Goal: Information Seeking & Learning: Find specific fact

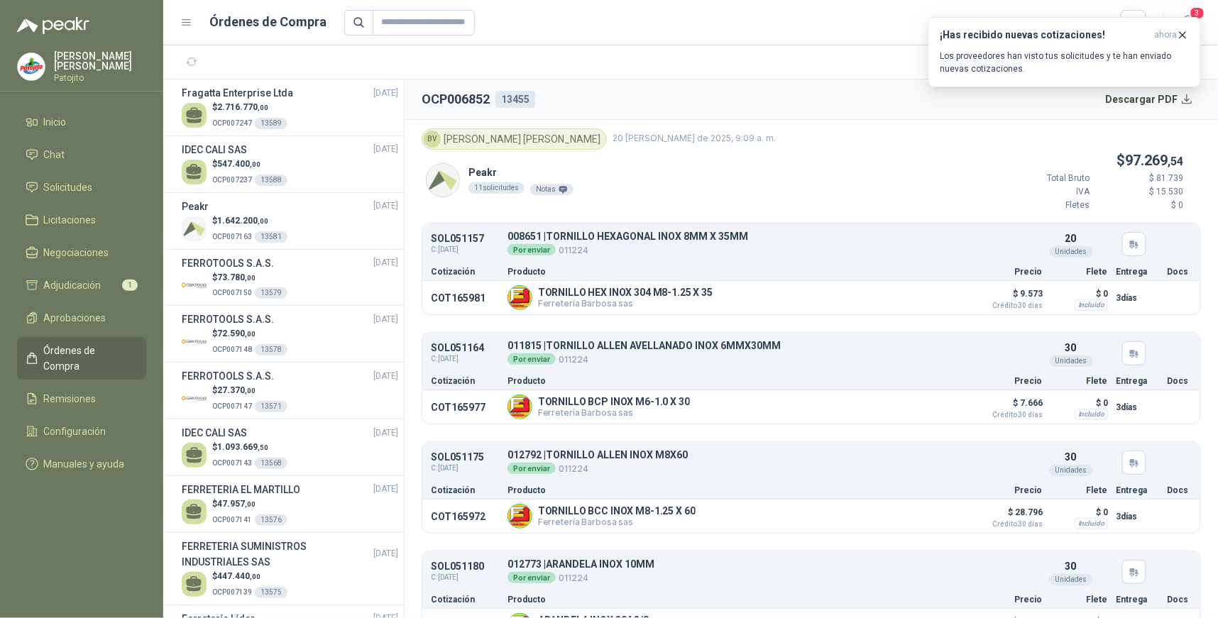
scroll to position [1261, 0]
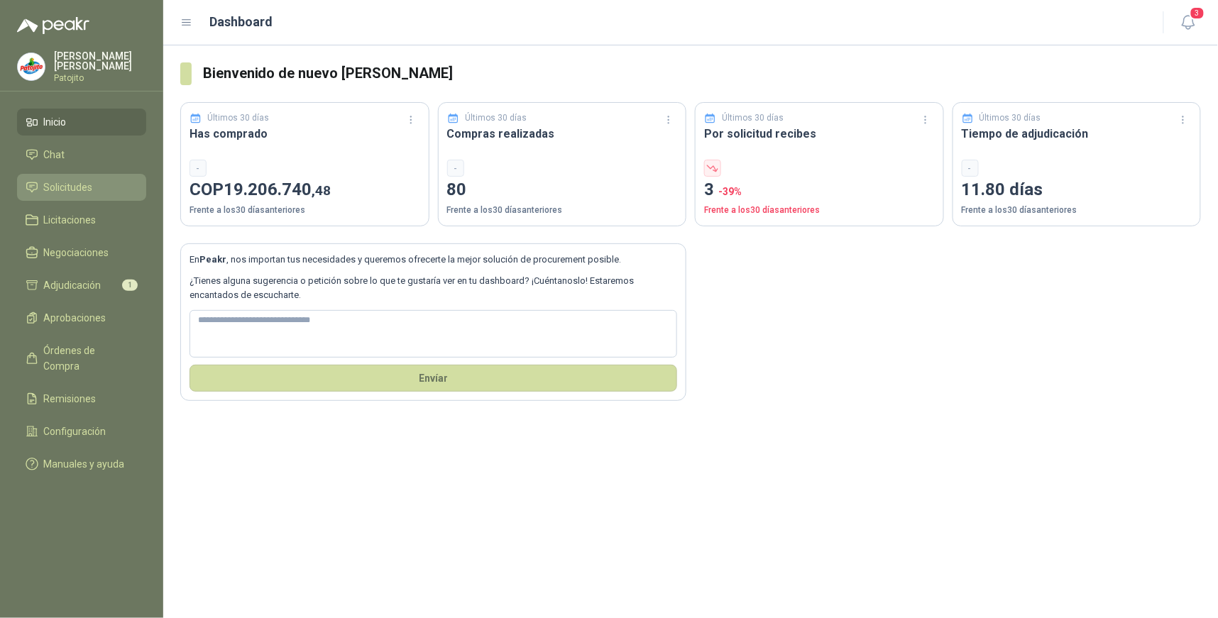
click at [121, 189] on li "Solicitudes" at bounding box center [82, 188] width 112 height 16
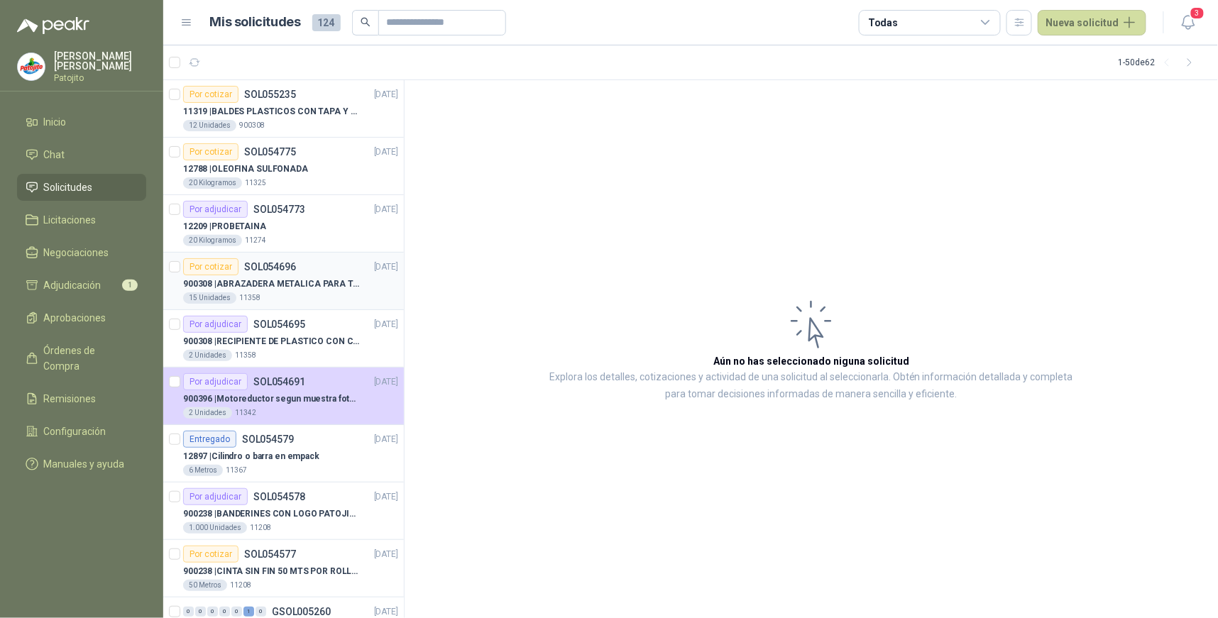
scroll to position [158, 0]
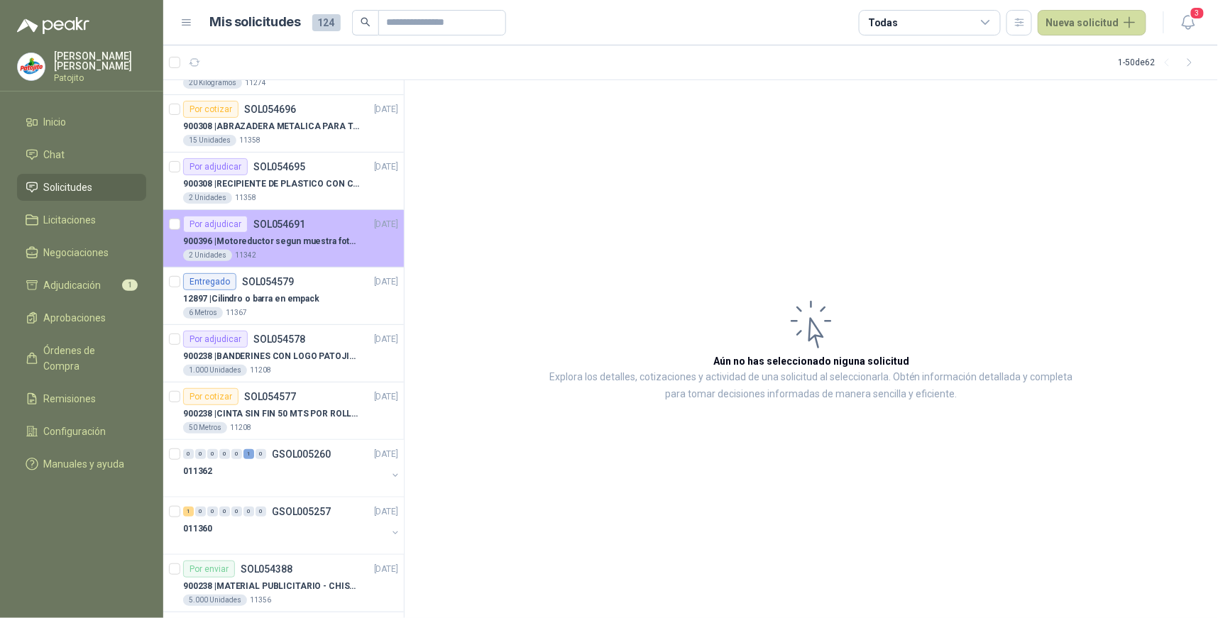
click at [290, 242] on p "900396 | Motoreductor segun muestra fotográfica" at bounding box center [271, 241] width 177 height 13
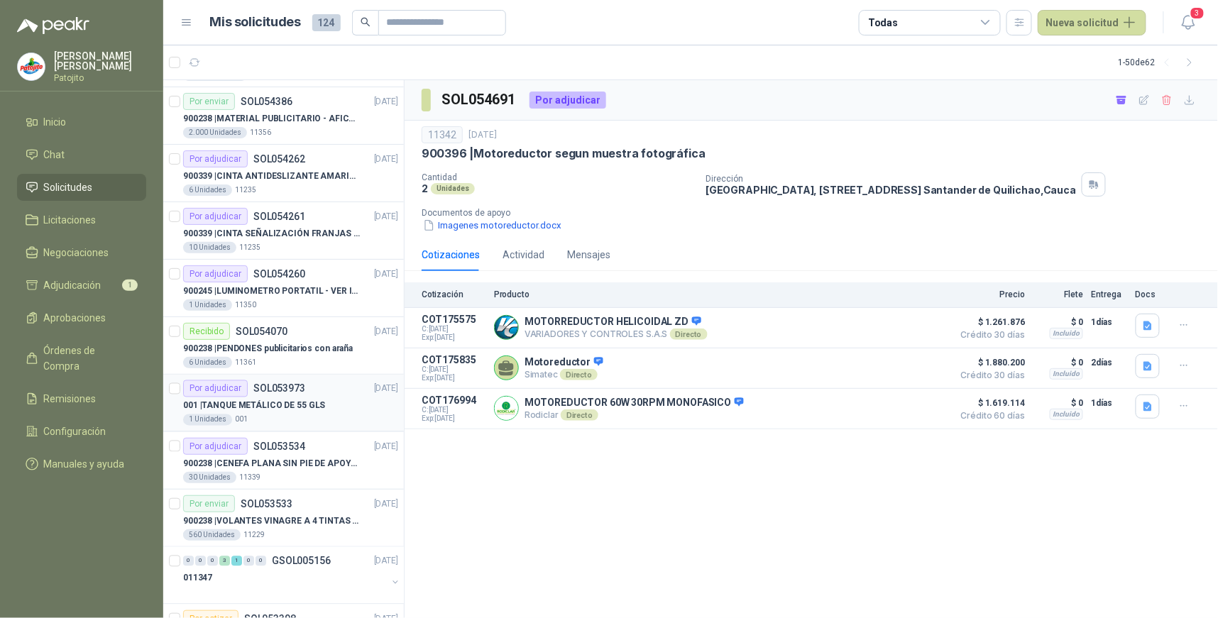
scroll to position [788, 0]
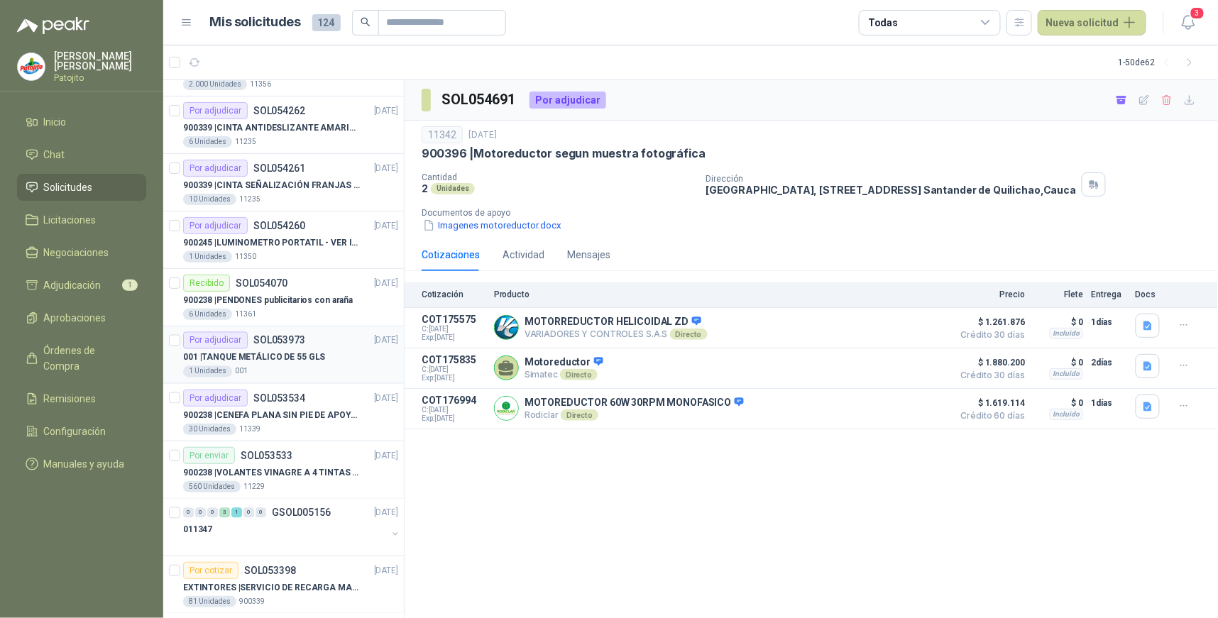
click at [360, 360] on div "001 | TANQUE METÁLICO DE 55 GLS" at bounding box center [290, 357] width 215 height 17
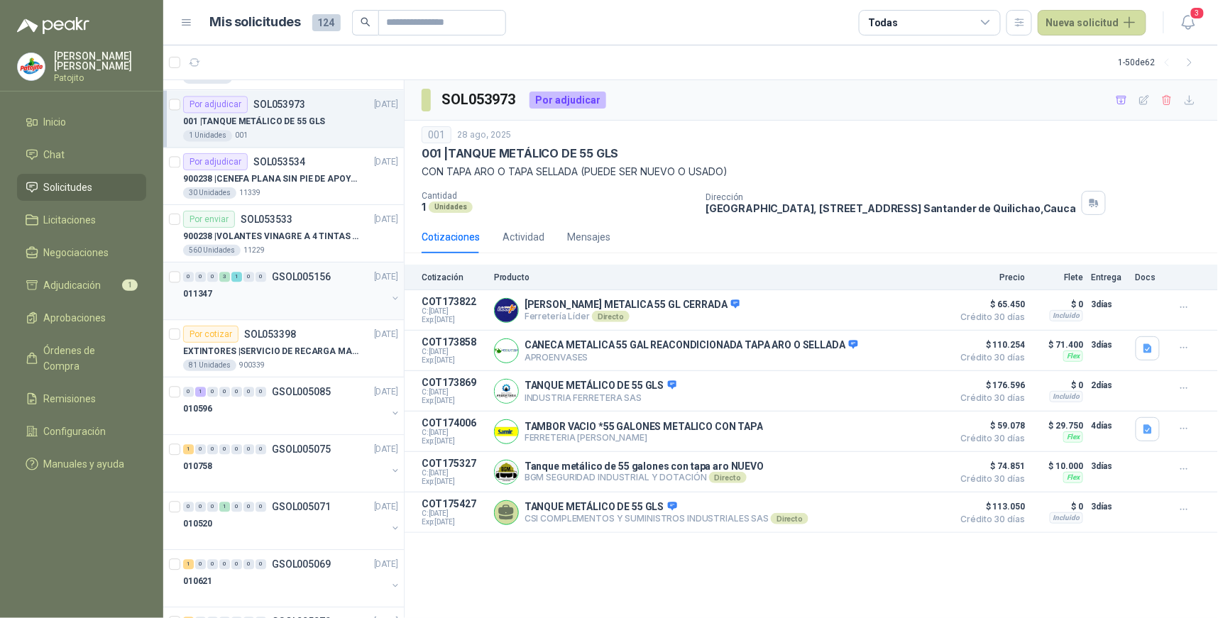
scroll to position [1103, 0]
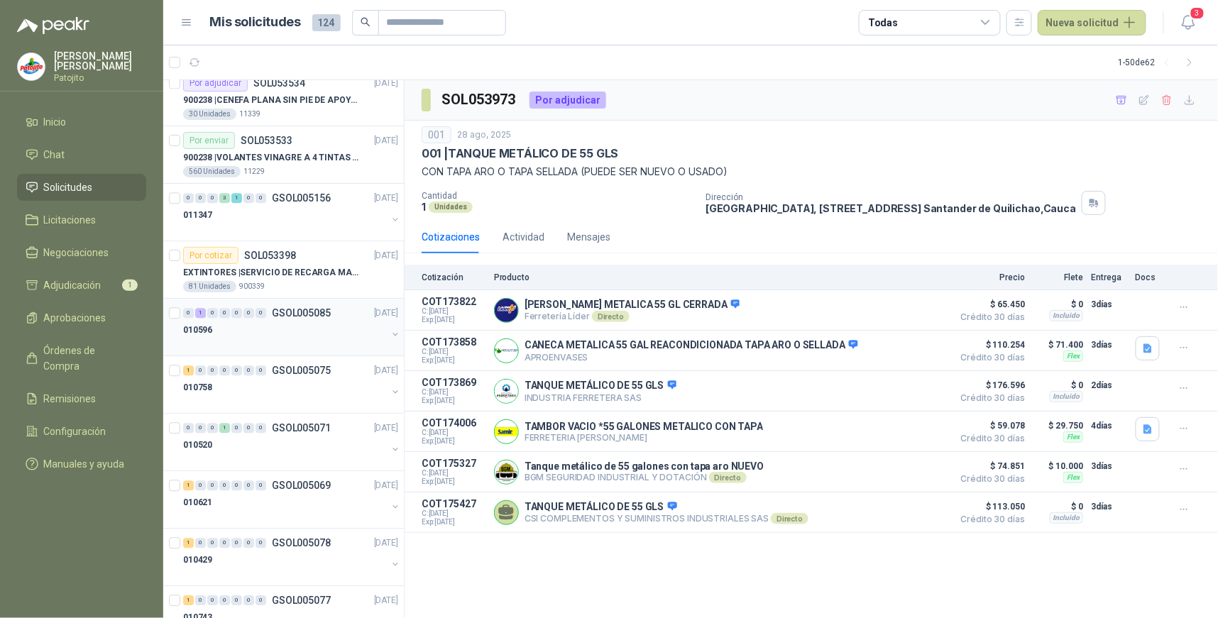
click at [221, 318] on div "0 1 0 0 0 0 0 GSOL005085 [DATE]" at bounding box center [292, 312] width 218 height 17
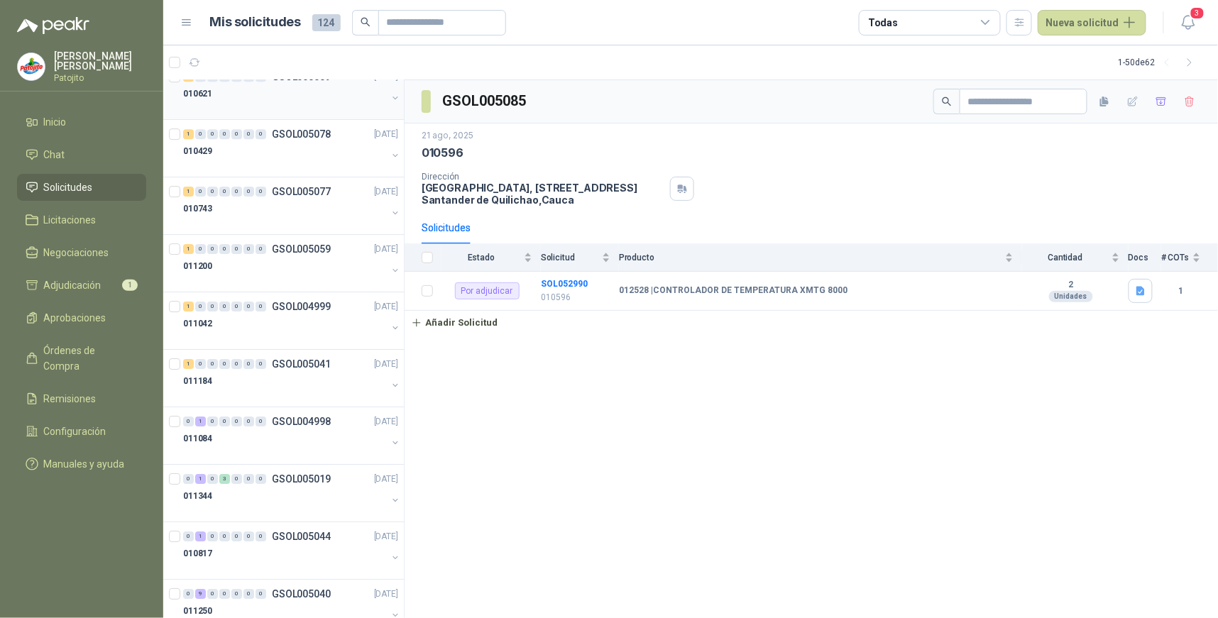
scroll to position [1577, 0]
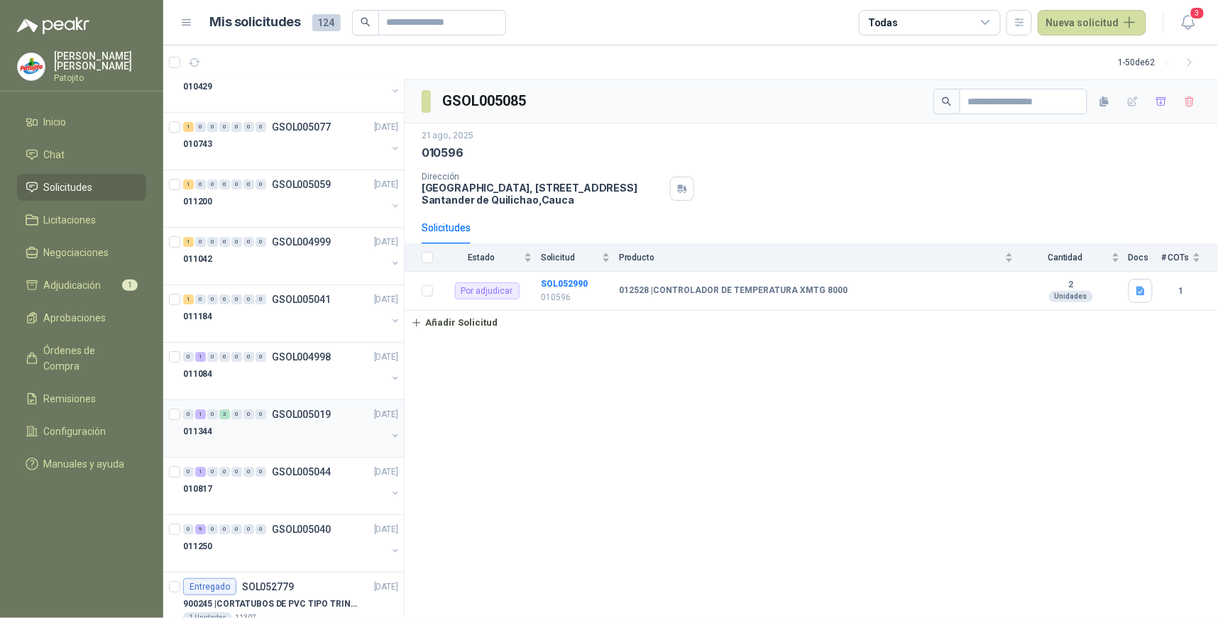
click at [231, 426] on div "011344" at bounding box center [285, 431] width 204 height 17
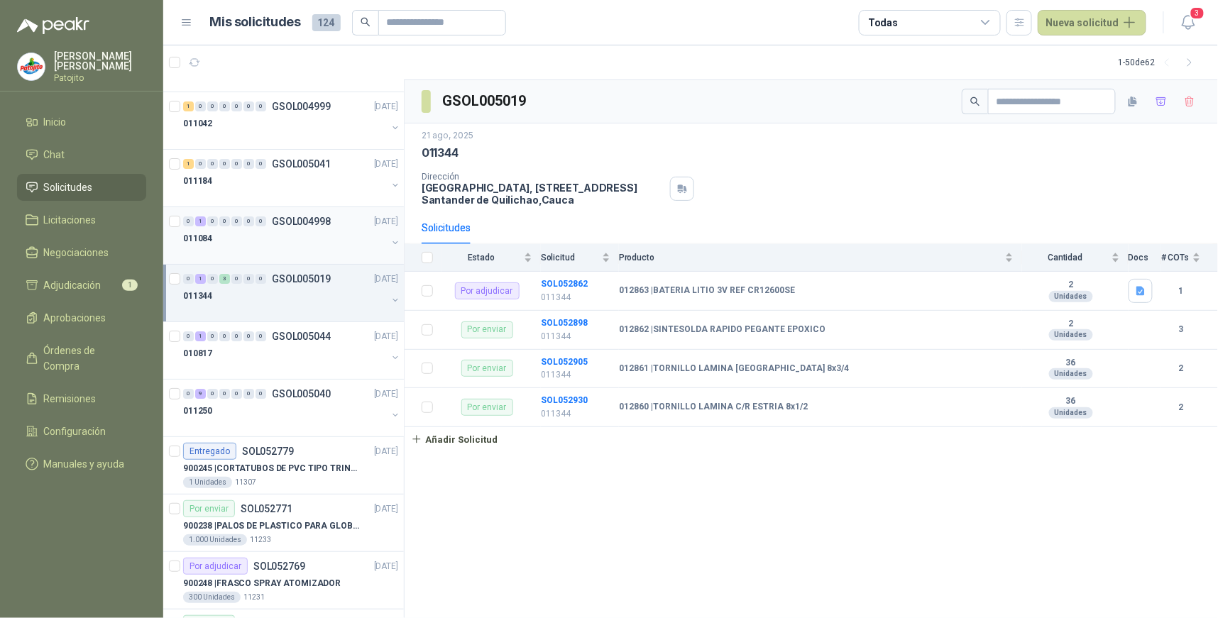
scroll to position [1734, 0]
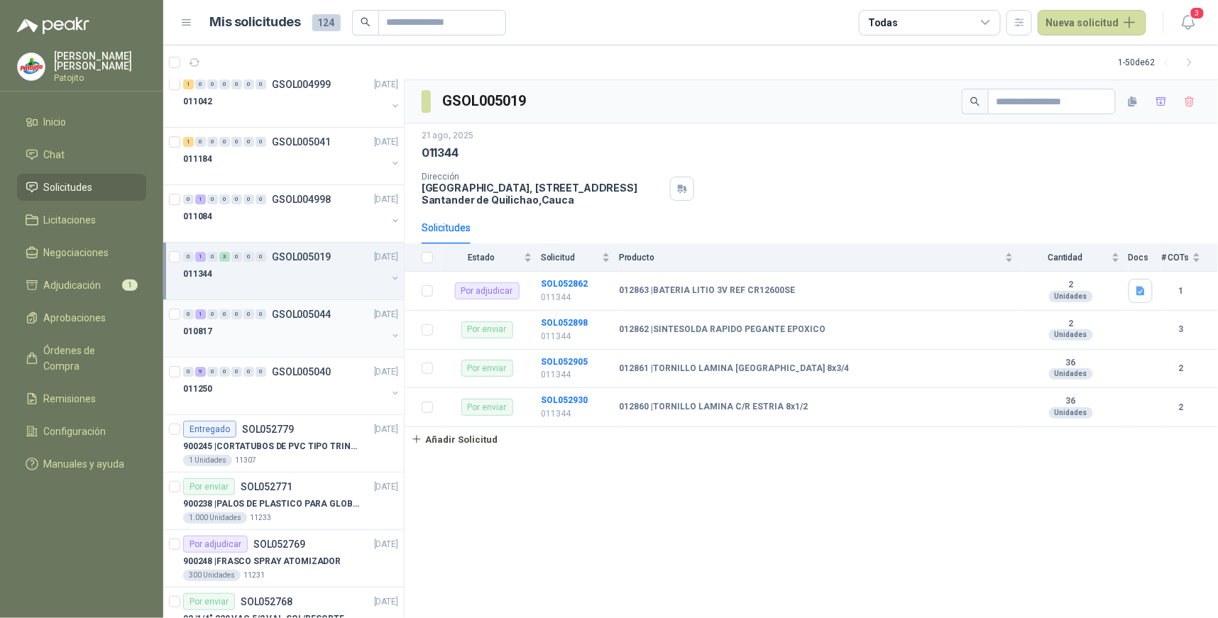
click at [278, 316] on p "GSOL005044" at bounding box center [301, 314] width 59 height 10
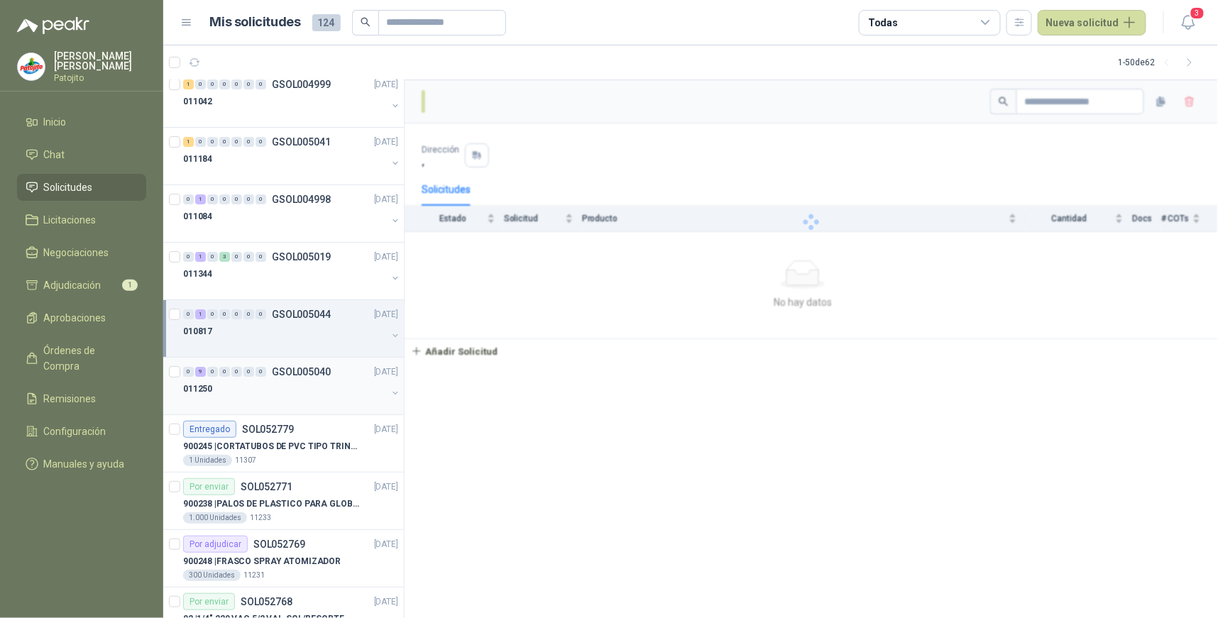
click at [264, 388] on div "011250" at bounding box center [285, 388] width 204 height 17
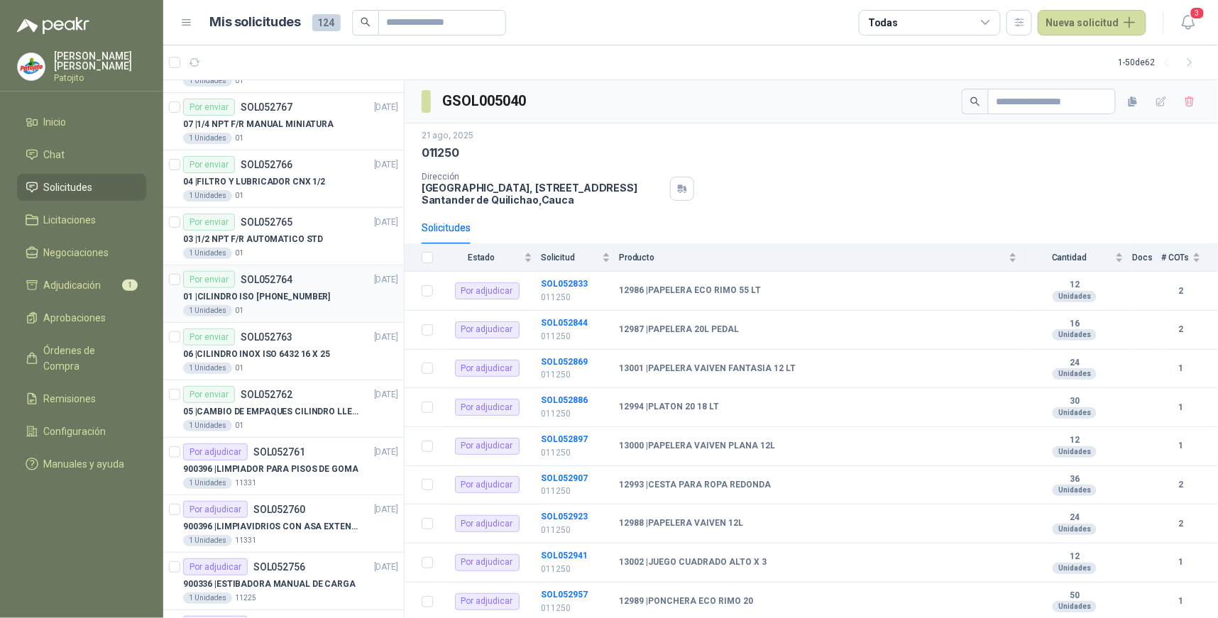
scroll to position [2357, 0]
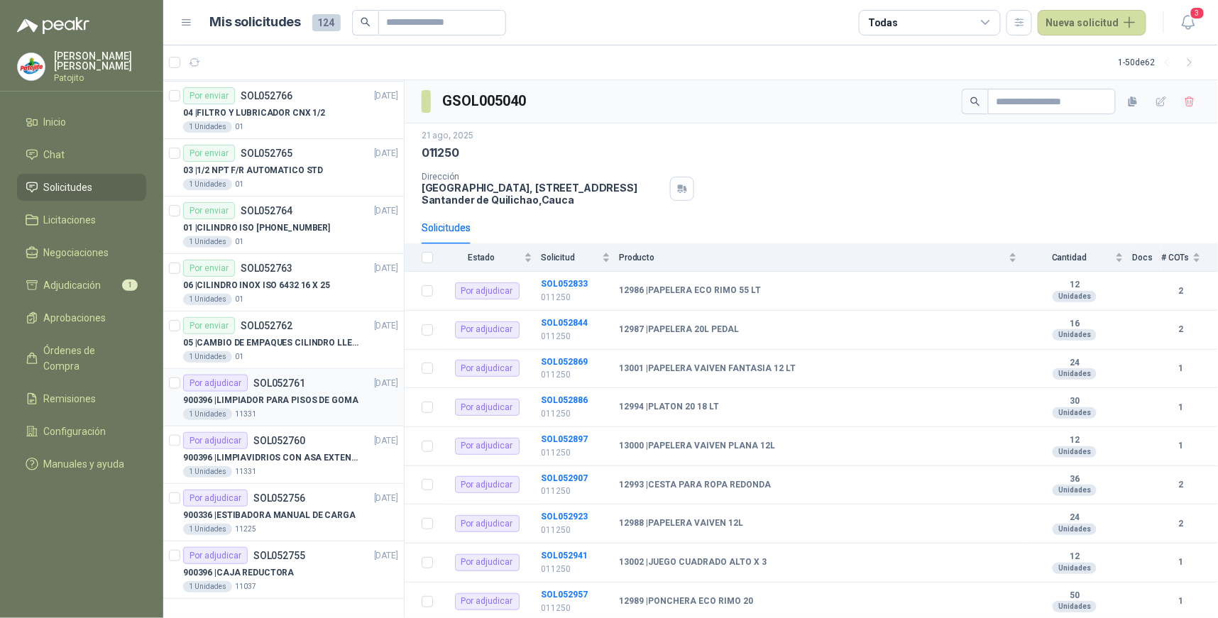
click at [295, 390] on div "Por adjudicar SOL052761" at bounding box center [244, 383] width 122 height 17
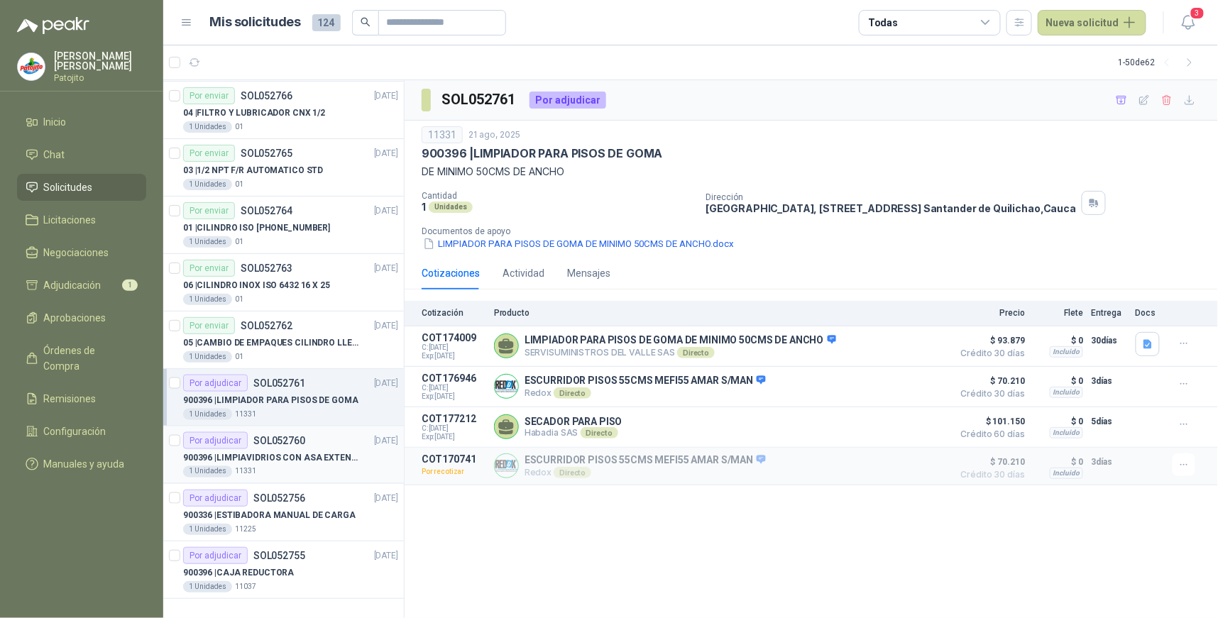
click at [270, 449] on div "900396 | LIMPIAVIDRIOS CON ASA EXTENSIBLE" at bounding box center [290, 457] width 215 height 17
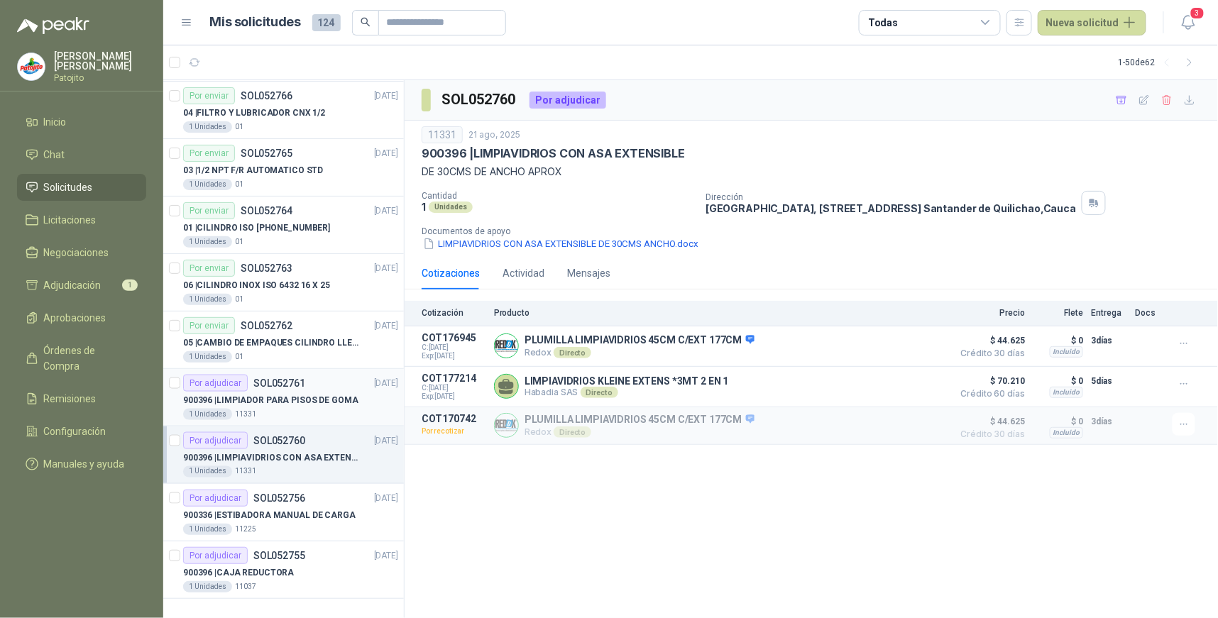
click at [304, 401] on p "900396 | LIMPIADOR PARA PISOS DE GOMA" at bounding box center [270, 400] width 175 height 13
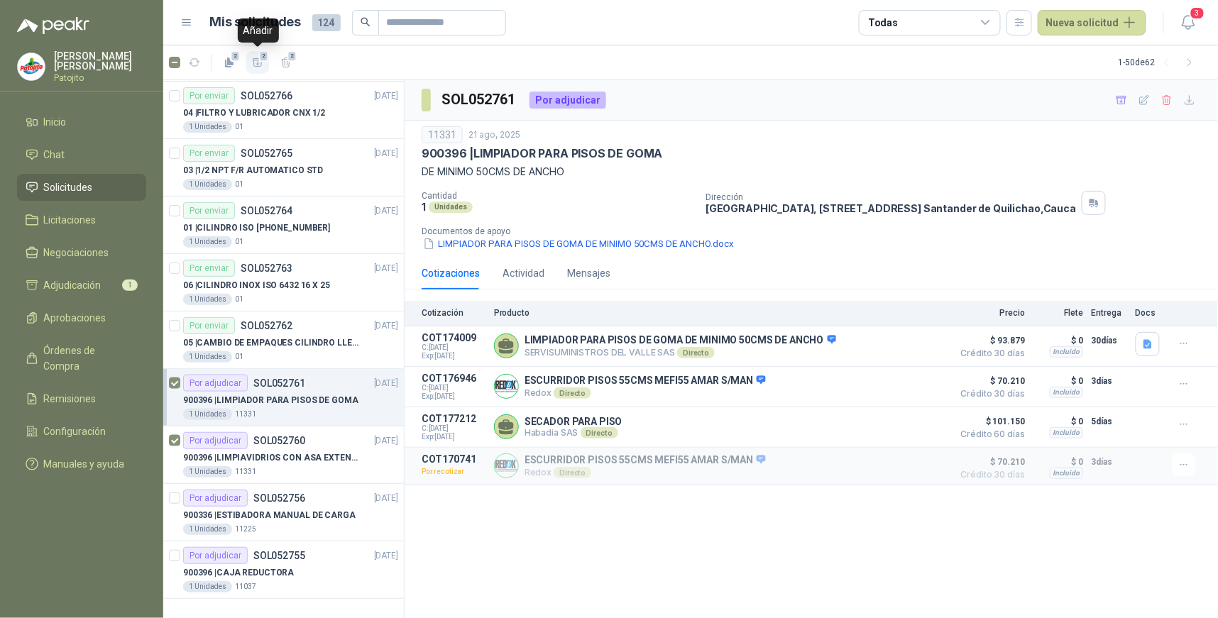
click at [258, 66] on icon "button" at bounding box center [258, 62] width 10 height 8
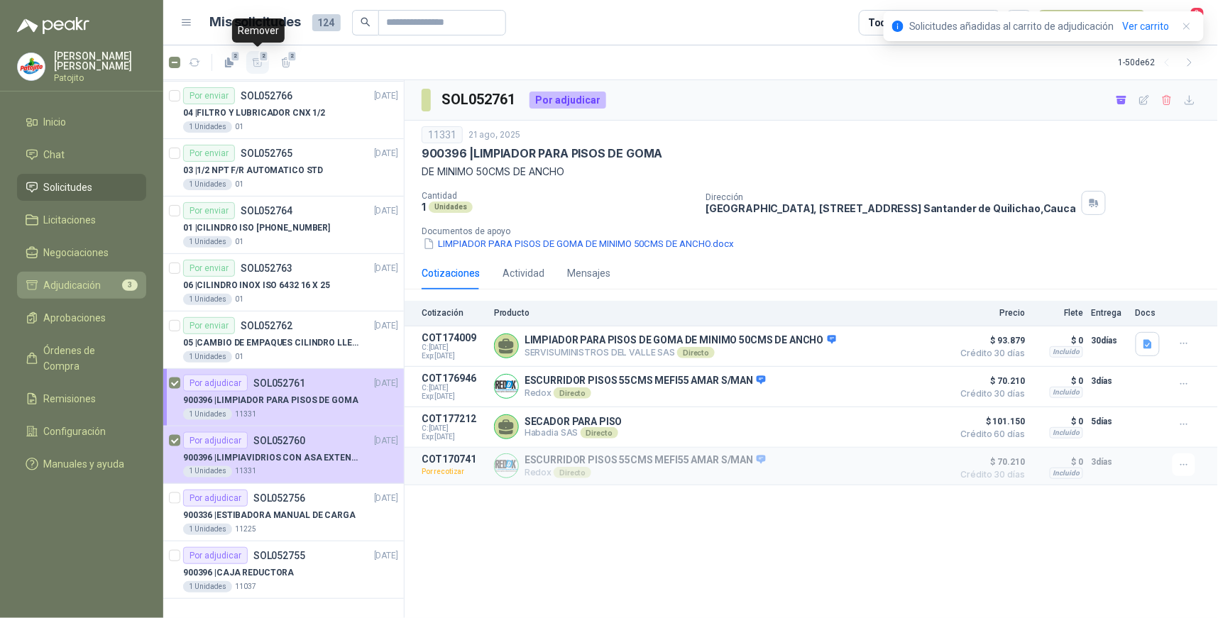
click at [109, 284] on li "Adjudicación 3" at bounding box center [82, 285] width 112 height 16
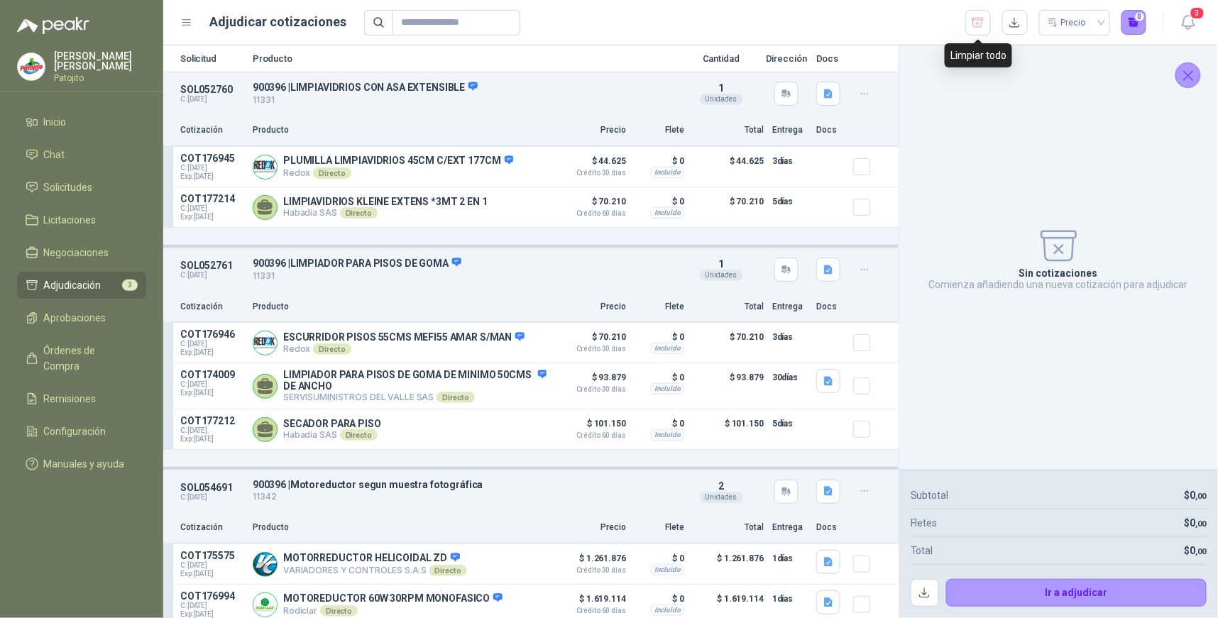
click at [974, 20] on icon "button" at bounding box center [977, 22] width 11 height 9
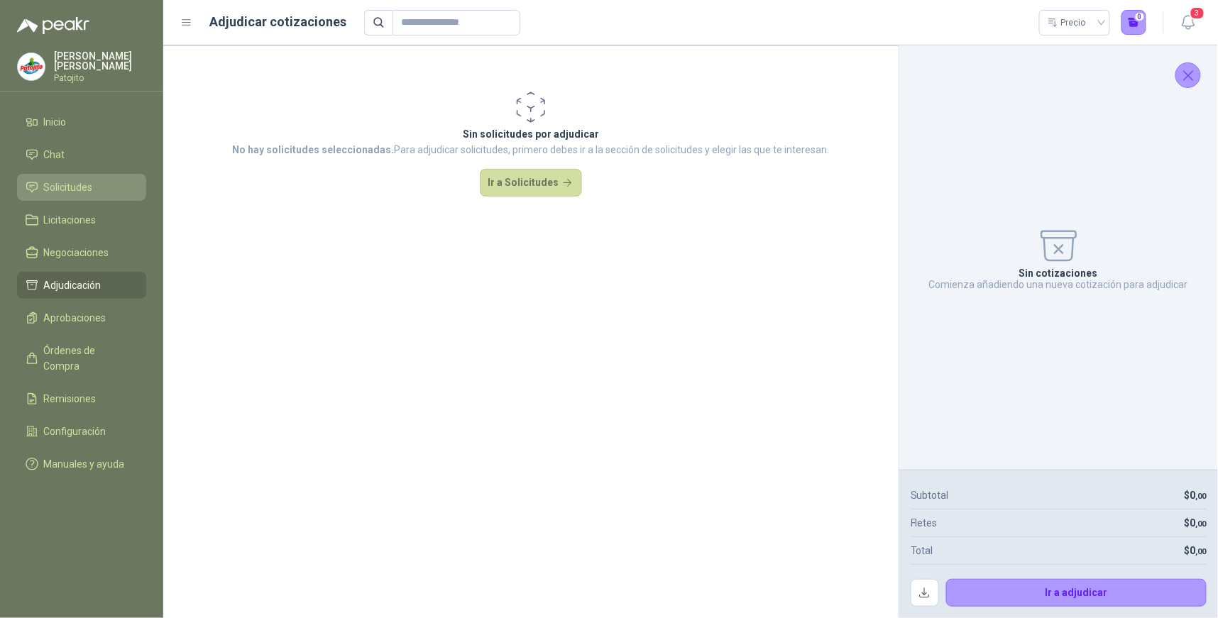
click at [97, 182] on li "Solicitudes" at bounding box center [82, 188] width 112 height 16
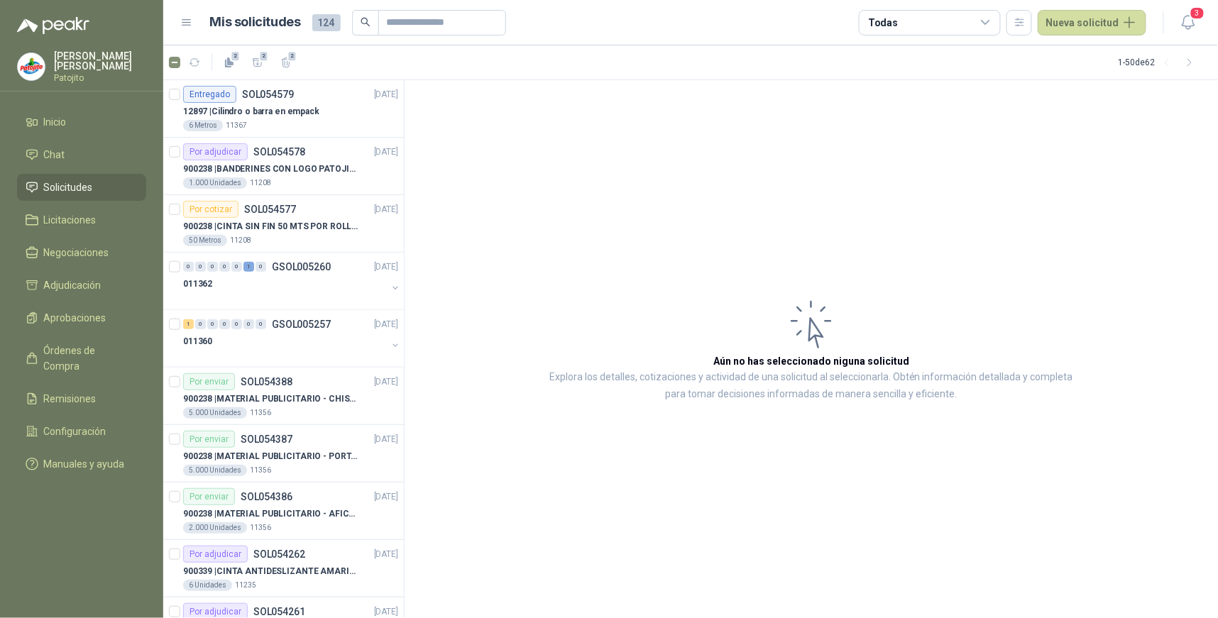
scroll to position [394, 0]
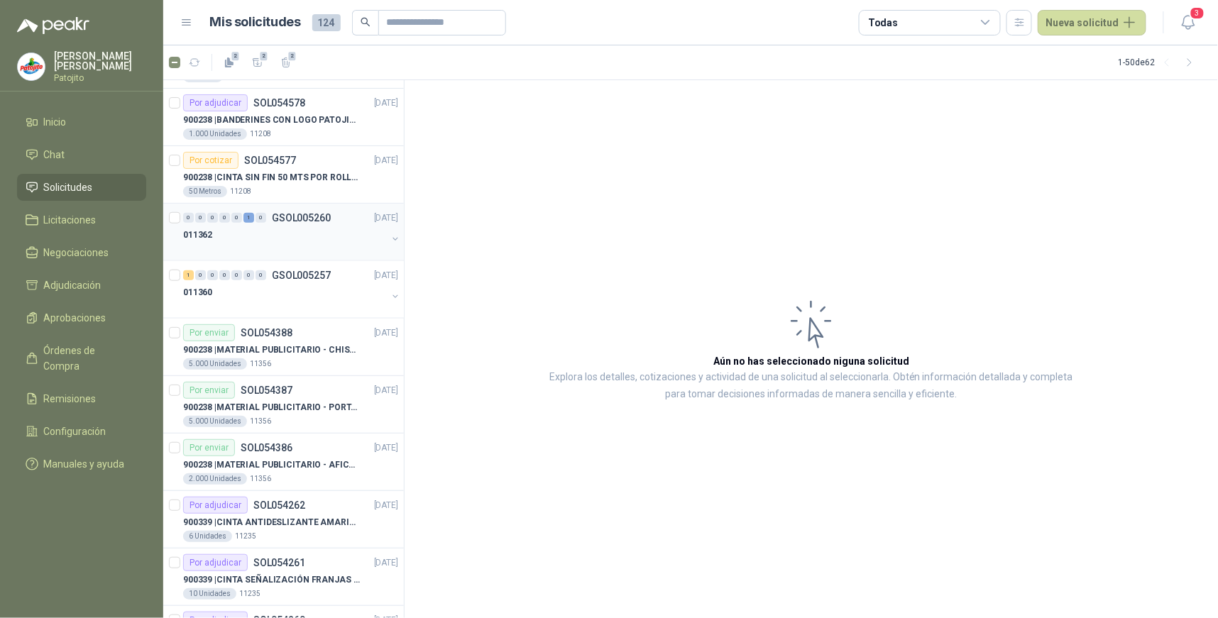
click at [238, 224] on div "0 0 0 0 0 1 0 GSOL005260 [DATE]" at bounding box center [292, 217] width 218 height 17
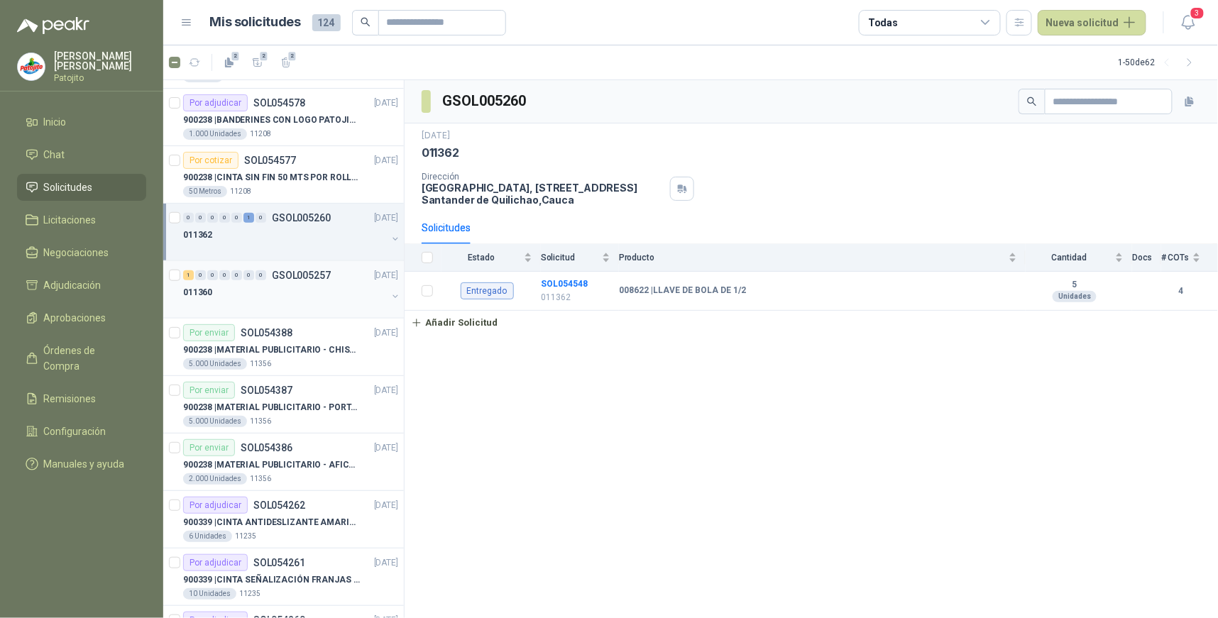
click at [257, 301] on div at bounding box center [285, 306] width 204 height 11
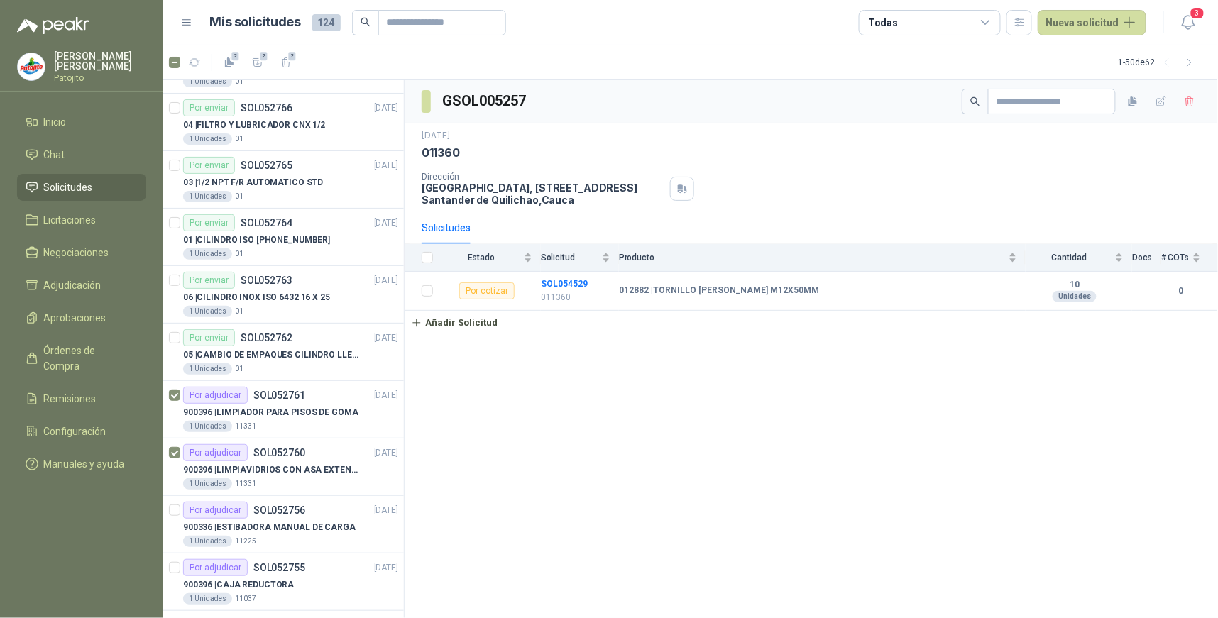
scroll to position [2357, 0]
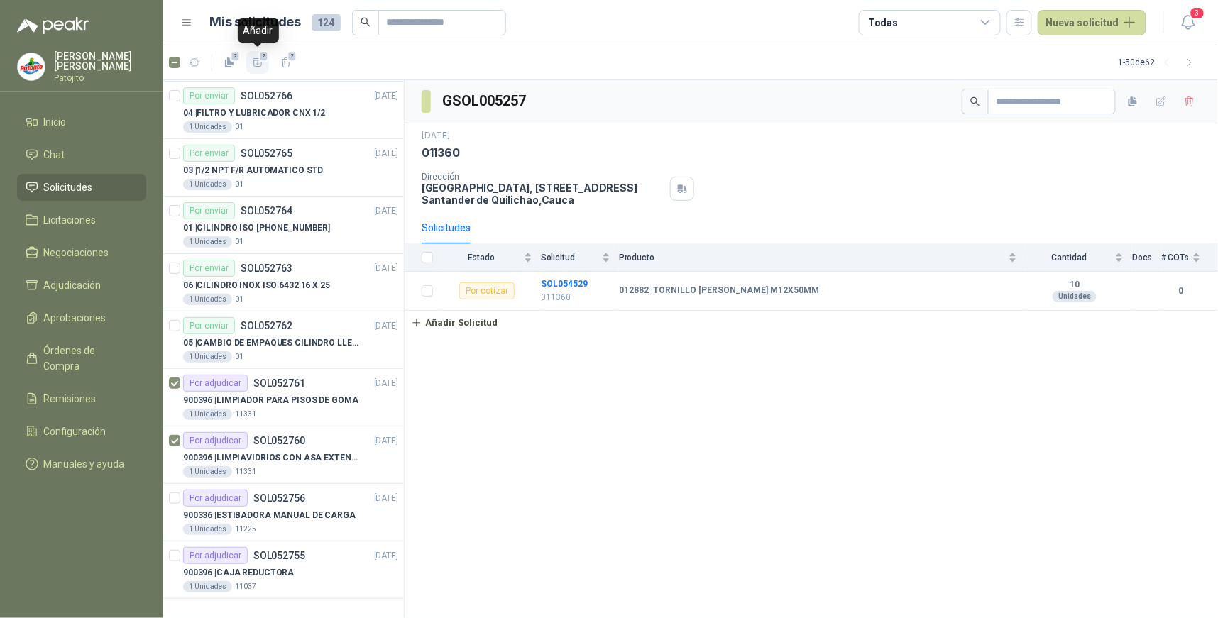
click at [261, 60] on span "2" at bounding box center [264, 55] width 10 height 11
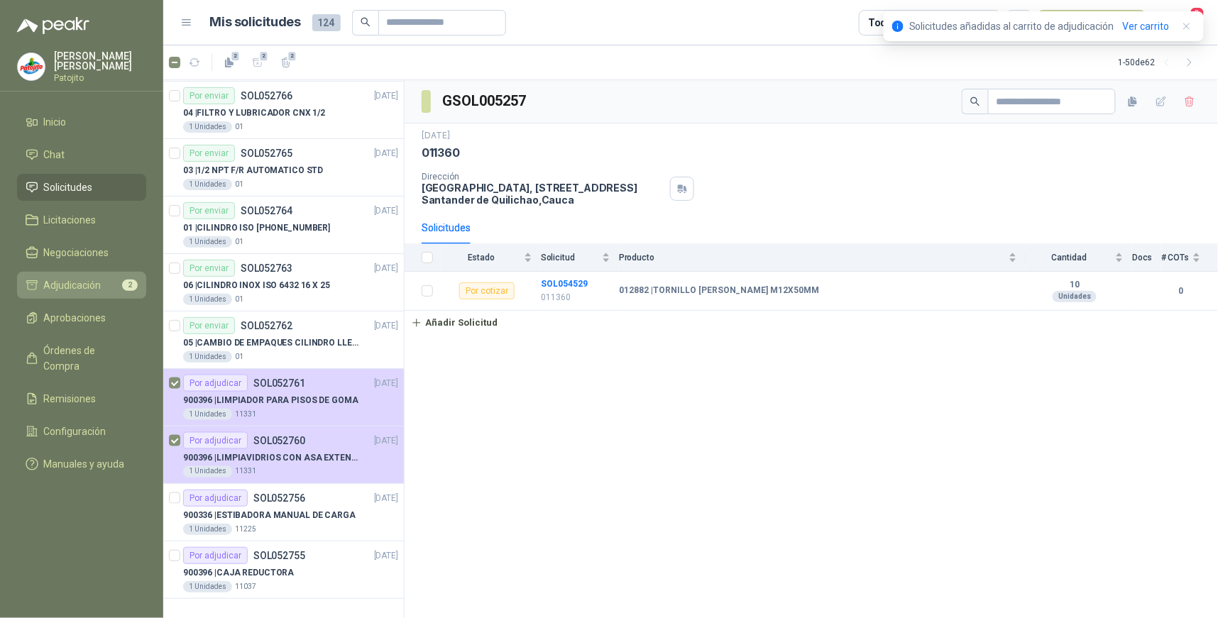
drag, startPoint x: 103, startPoint y: 280, endPoint x: 128, endPoint y: 271, distance: 26.3
click at [103, 280] on li "Adjudicación 2" at bounding box center [82, 285] width 112 height 16
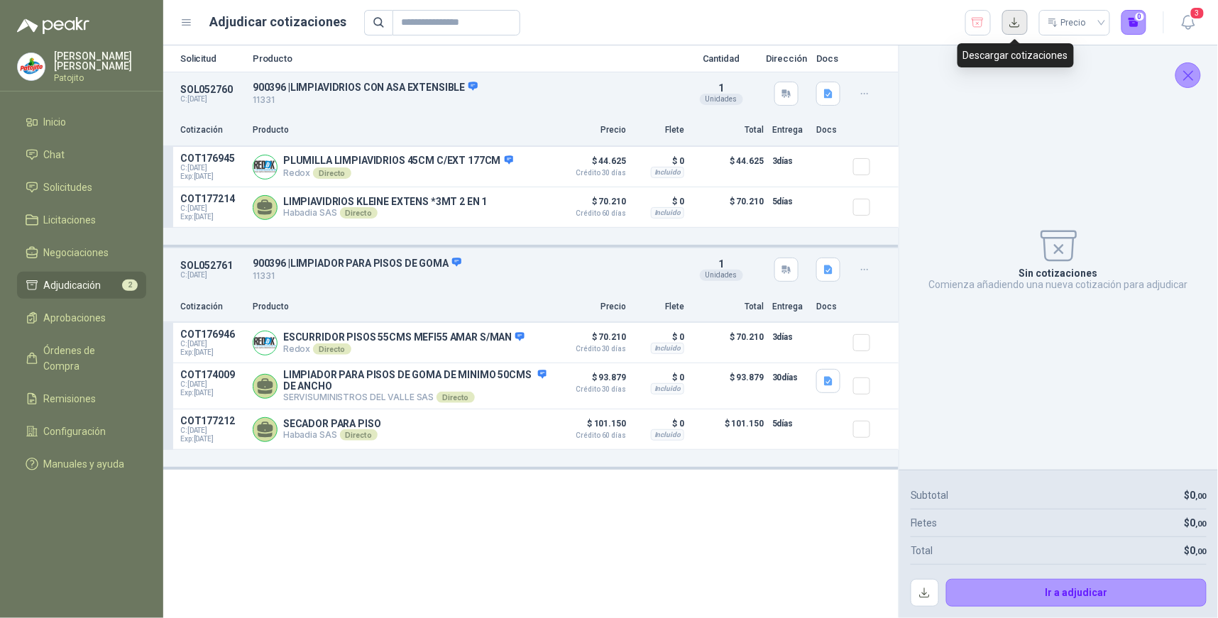
click at [1015, 24] on button "button" at bounding box center [1015, 23] width 26 height 26
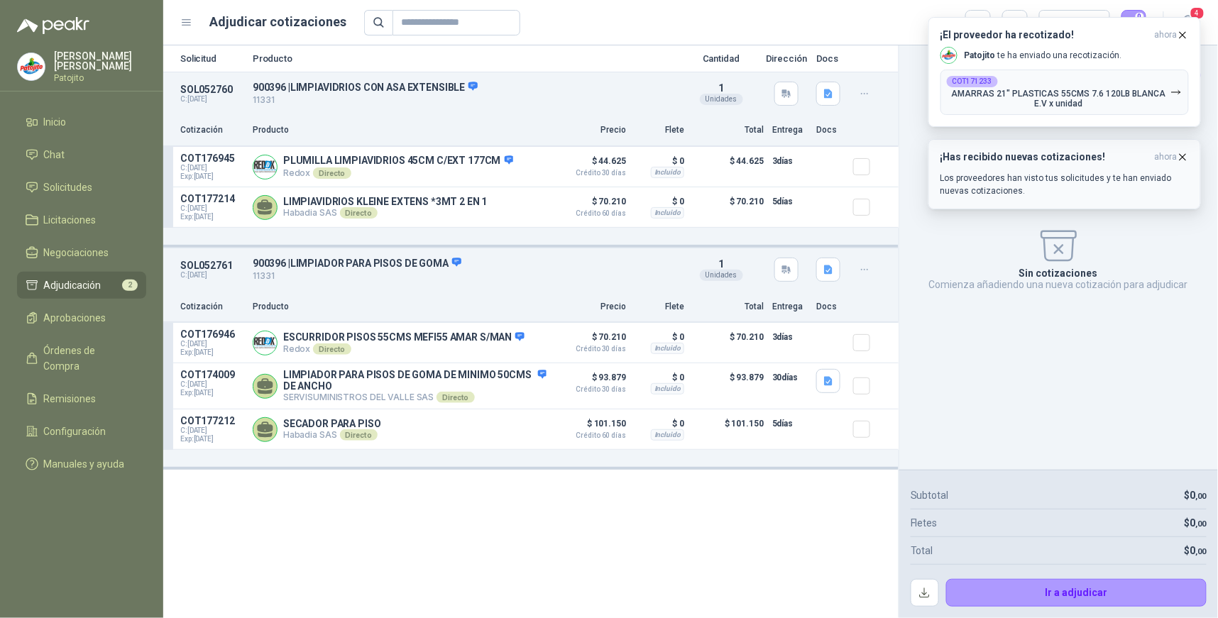
click at [1101, 175] on p "Los proveedores han visto tus solicitudes y te han enviado nuevas cotizaciones." at bounding box center [1064, 185] width 248 height 26
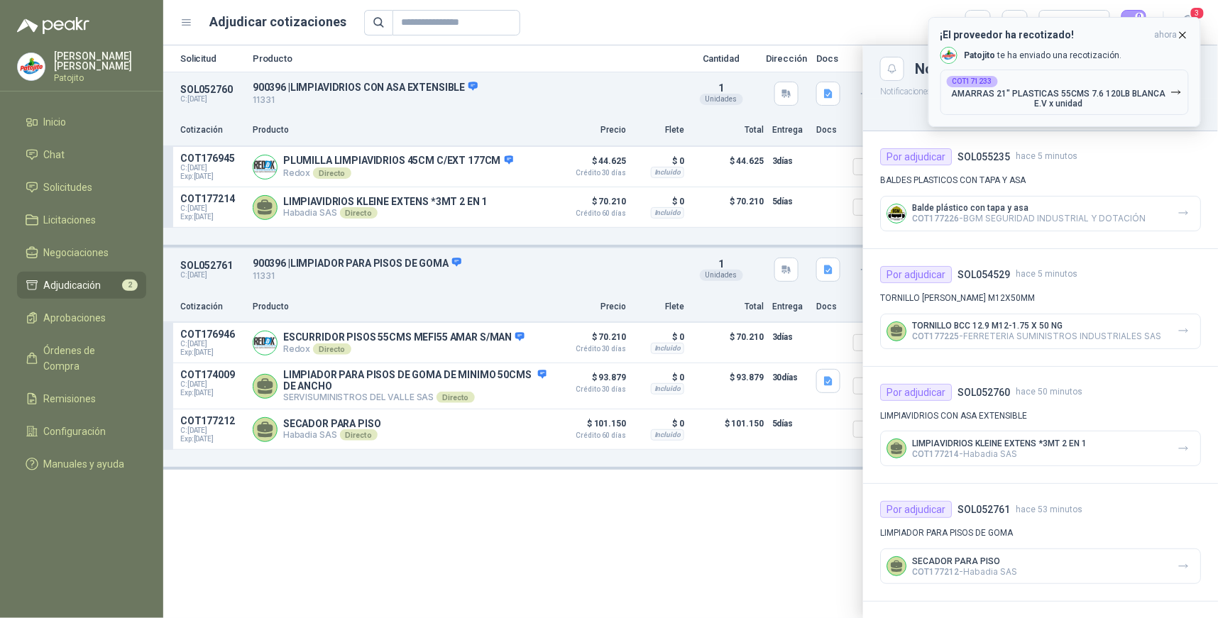
click at [1179, 31] on icon "button" at bounding box center [1183, 35] width 12 height 12
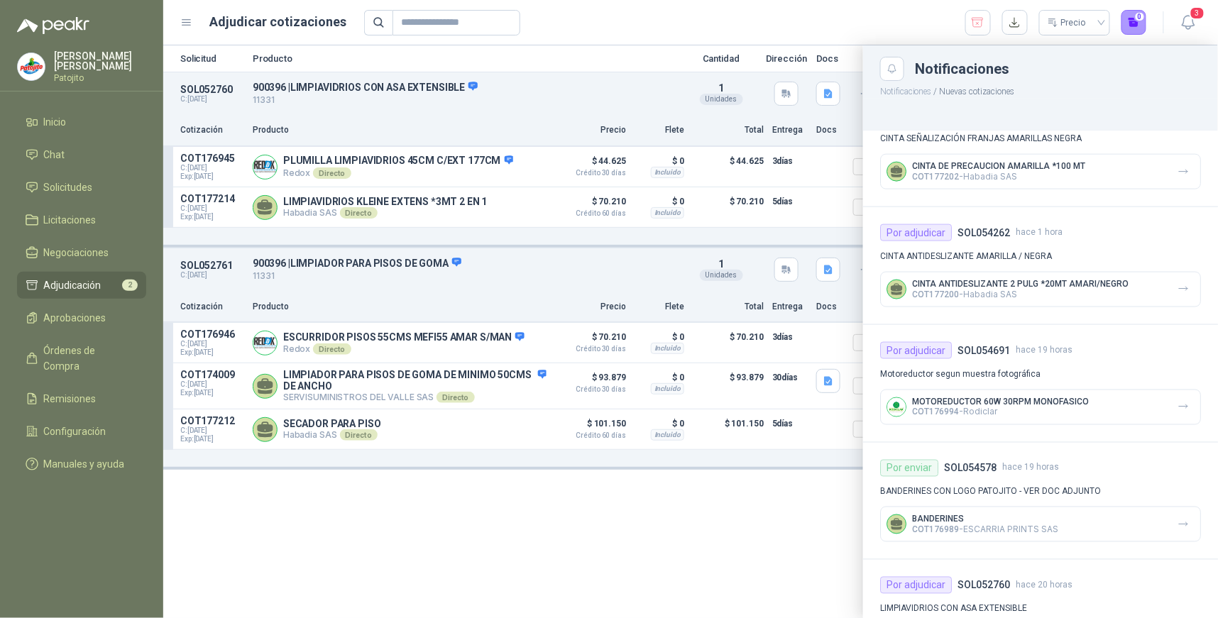
scroll to position [699, 0]
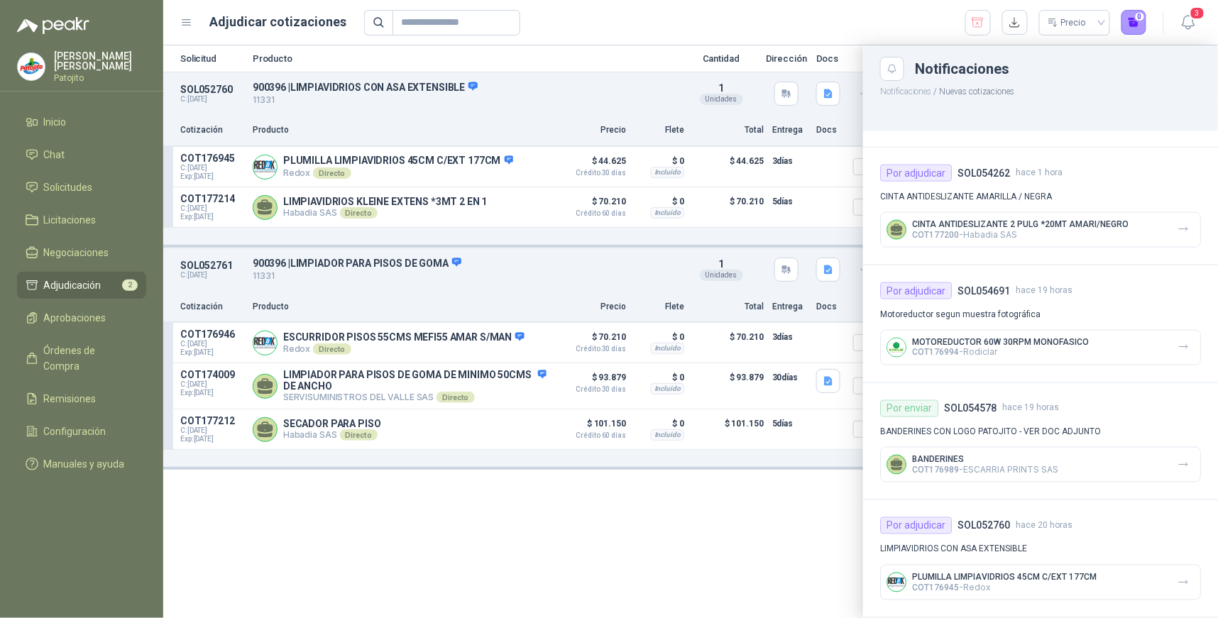
drag, startPoint x: 600, startPoint y: 544, endPoint x: 605, endPoint y: 537, distance: 8.1
click at [605, 541] on div at bounding box center [690, 331] width 1054 height 573
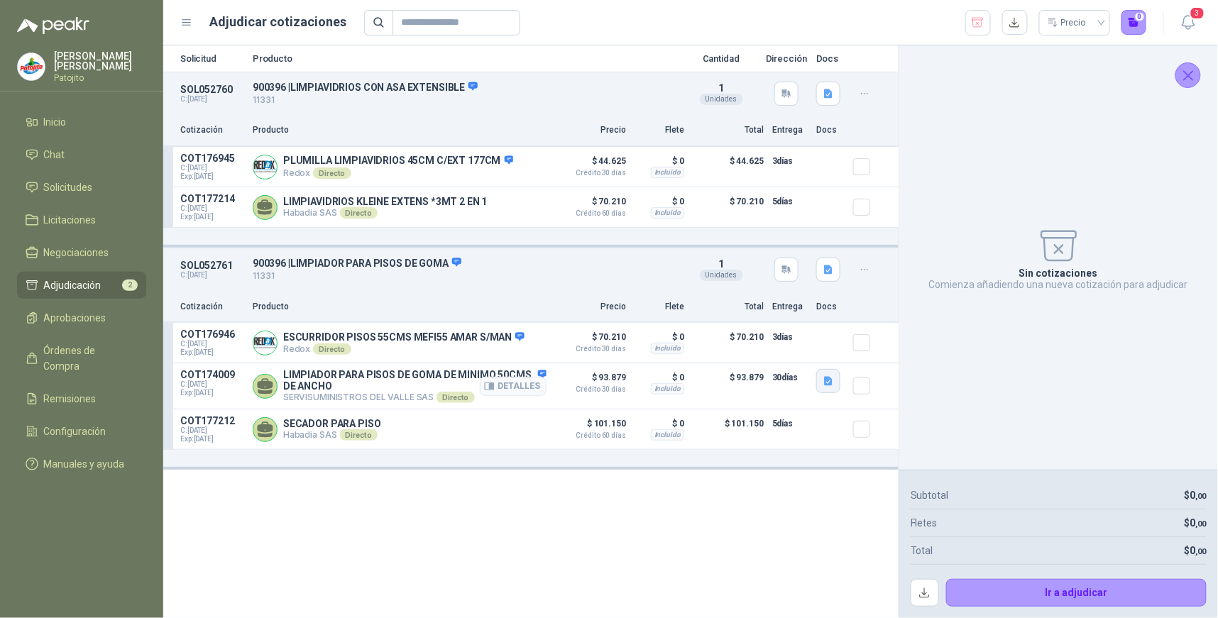
click at [834, 384] on icon "button" at bounding box center [828, 381] width 12 height 12
click at [812, 351] on button "image.png" at bounding box center [800, 350] width 62 height 15
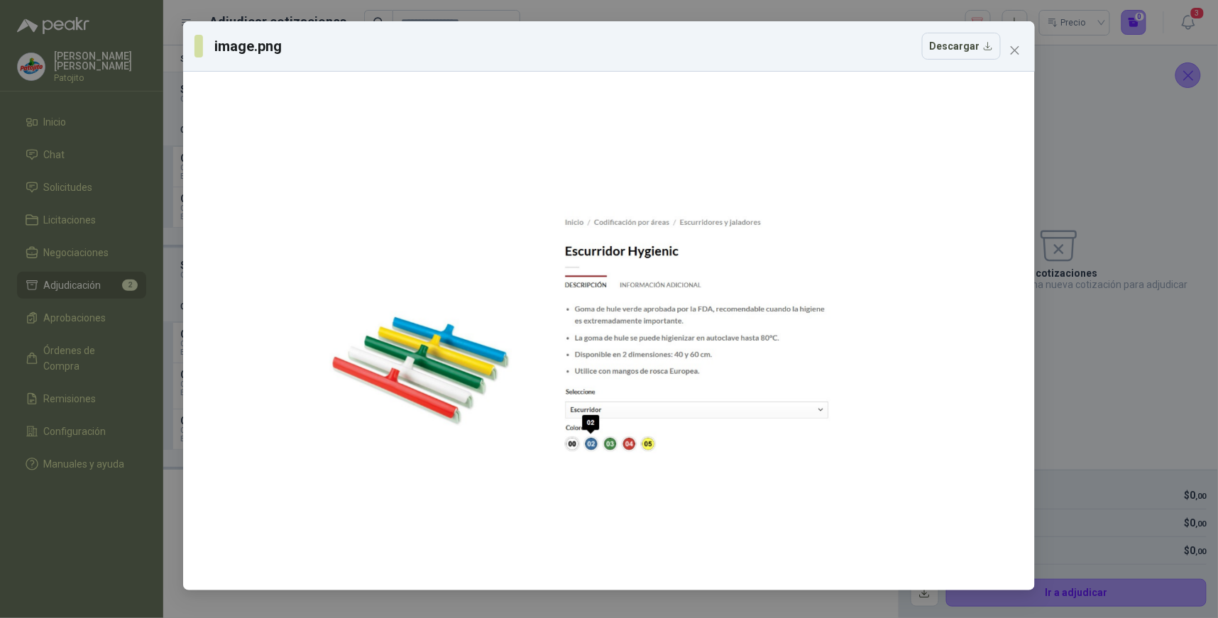
click at [1086, 412] on div "image.png Descargar" at bounding box center [609, 309] width 1218 height 618
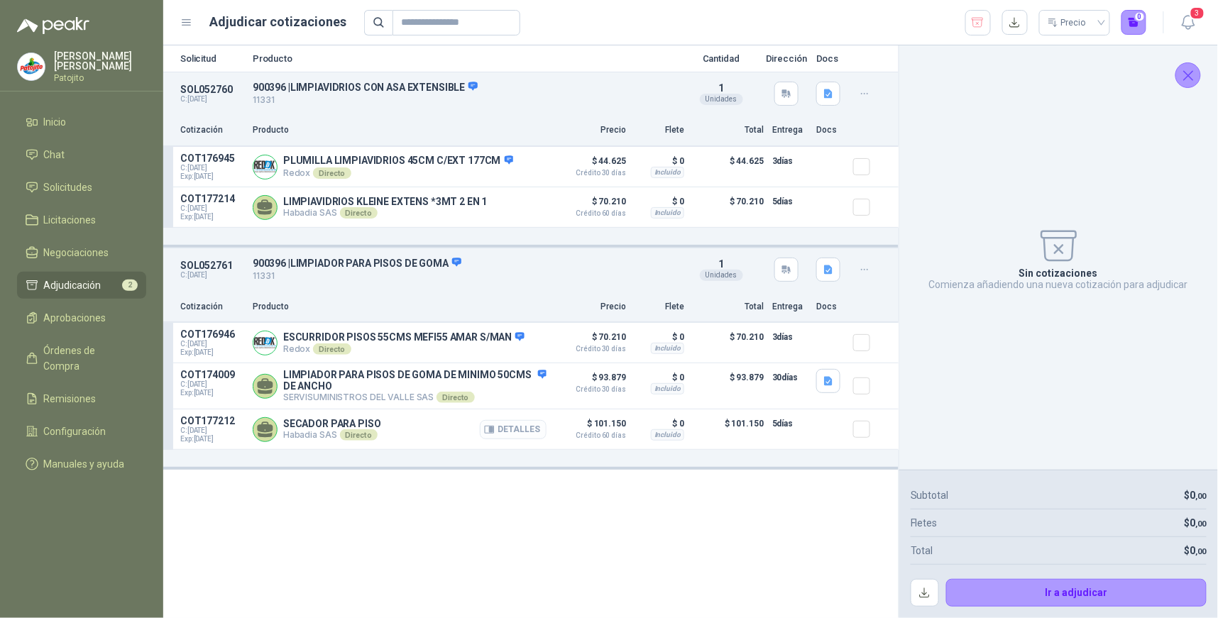
click at [499, 428] on button "Detalles" at bounding box center [513, 429] width 67 height 19
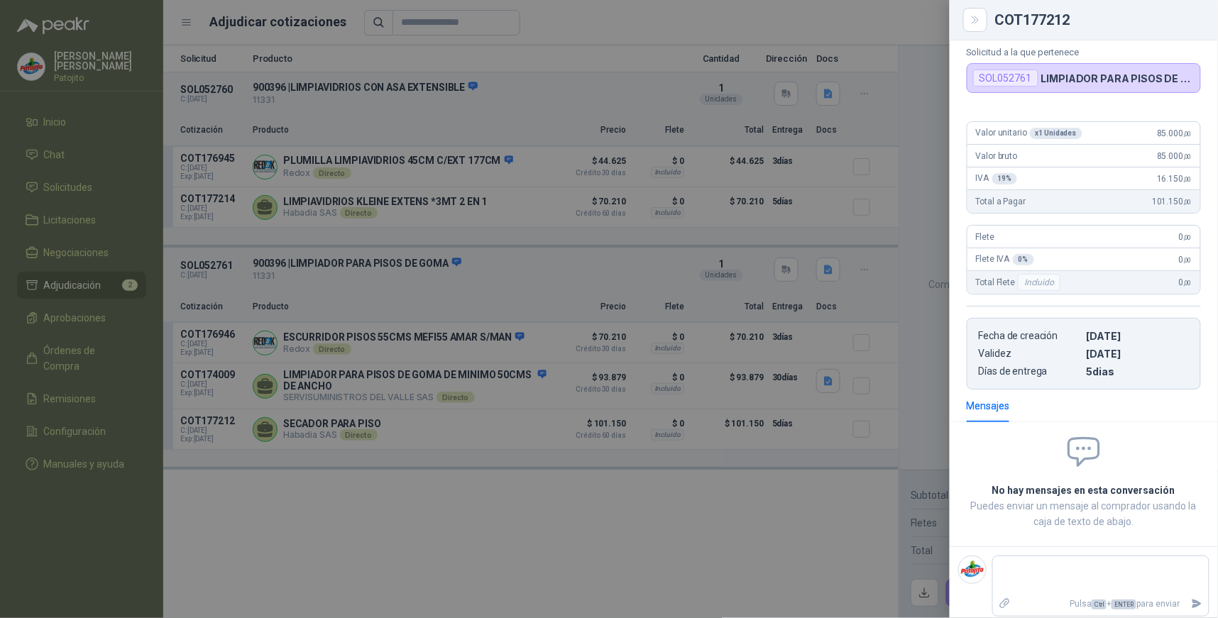
scroll to position [0, 0]
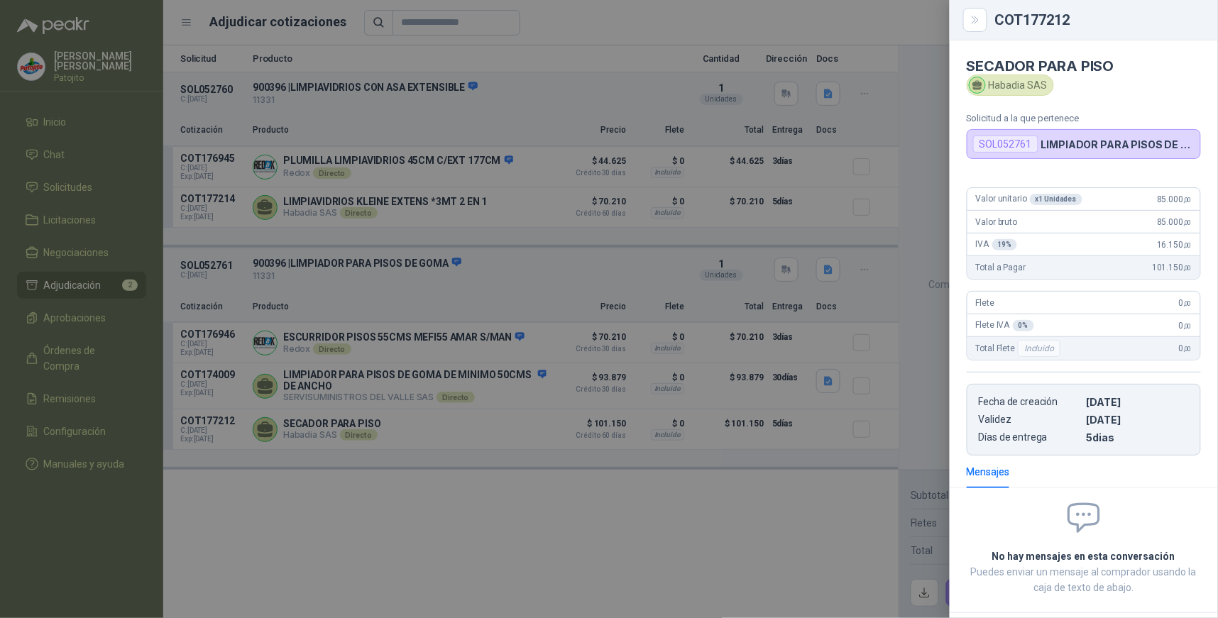
click at [507, 521] on div at bounding box center [609, 309] width 1218 height 618
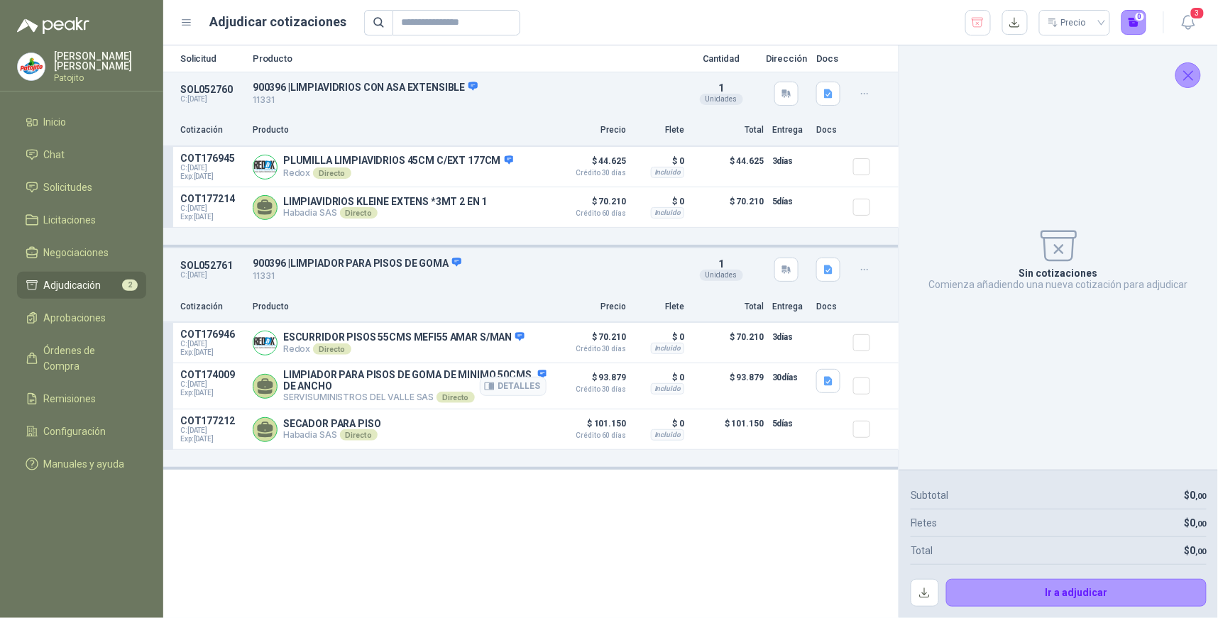
click at [541, 371] on div "Detalles" at bounding box center [513, 386] width 67 height 34
click at [505, 384] on button "Detalles" at bounding box center [513, 386] width 67 height 19
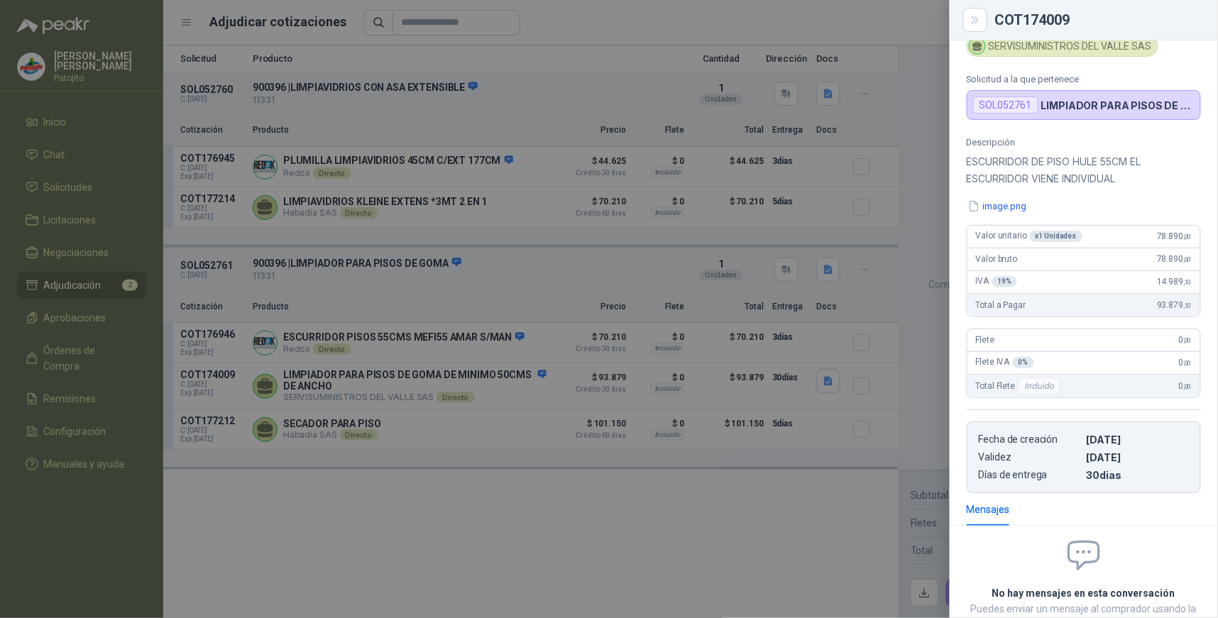
scroll to position [107, 0]
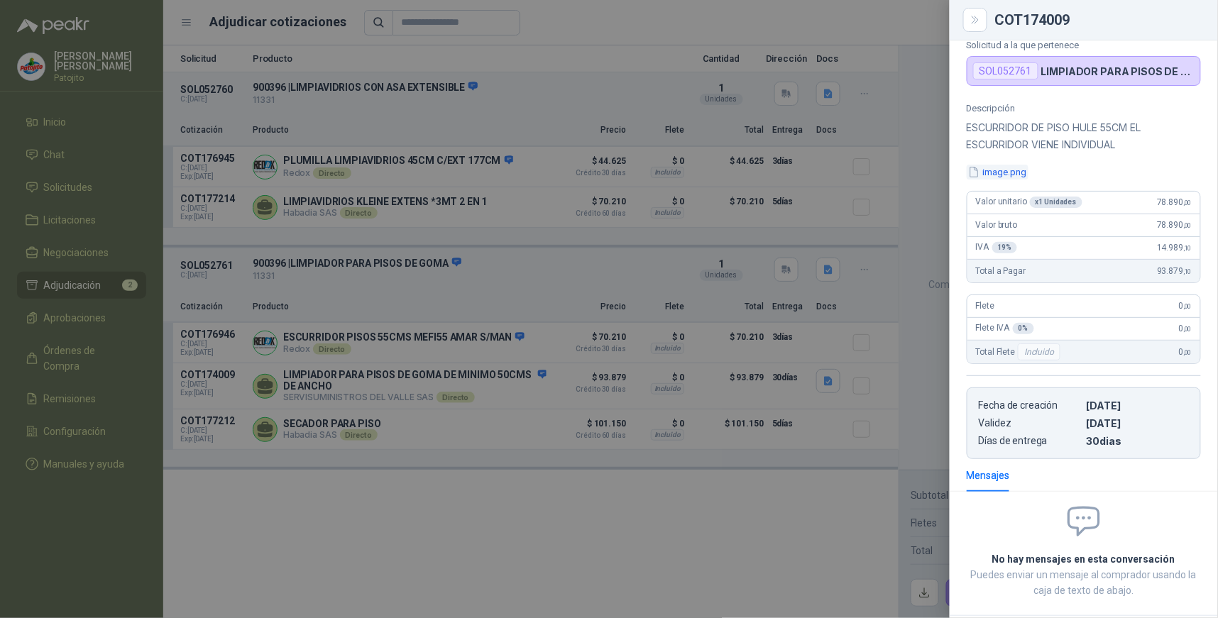
click at [1008, 169] on button "image.png" at bounding box center [997, 172] width 62 height 15
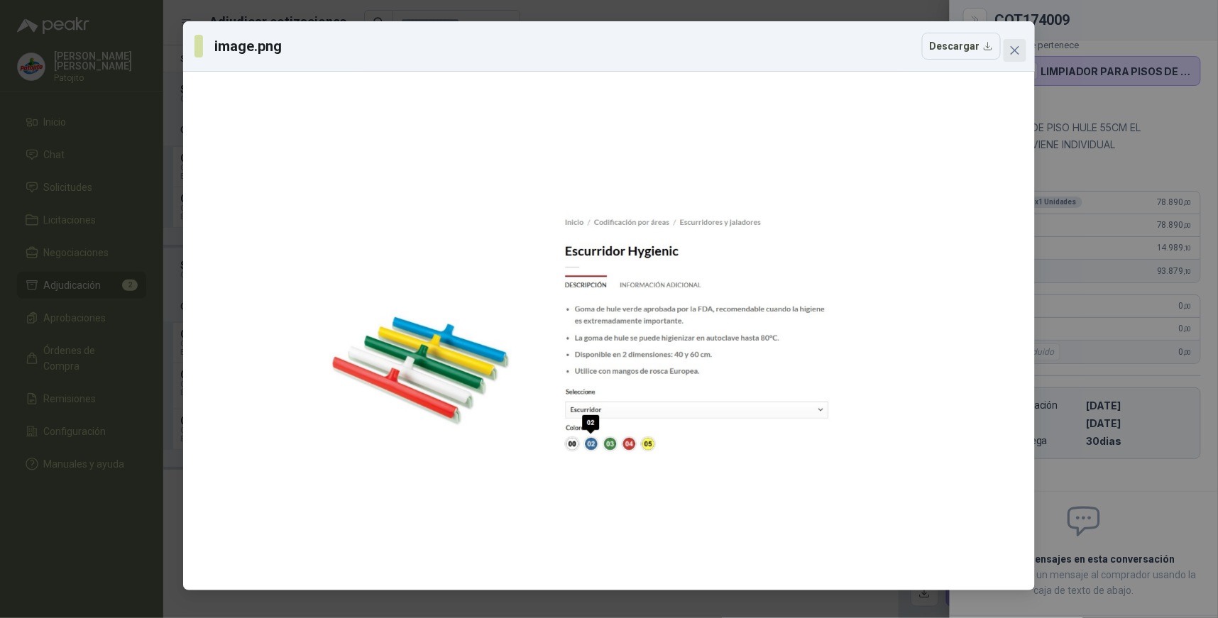
click at [1018, 50] on icon "close" at bounding box center [1014, 50] width 11 height 11
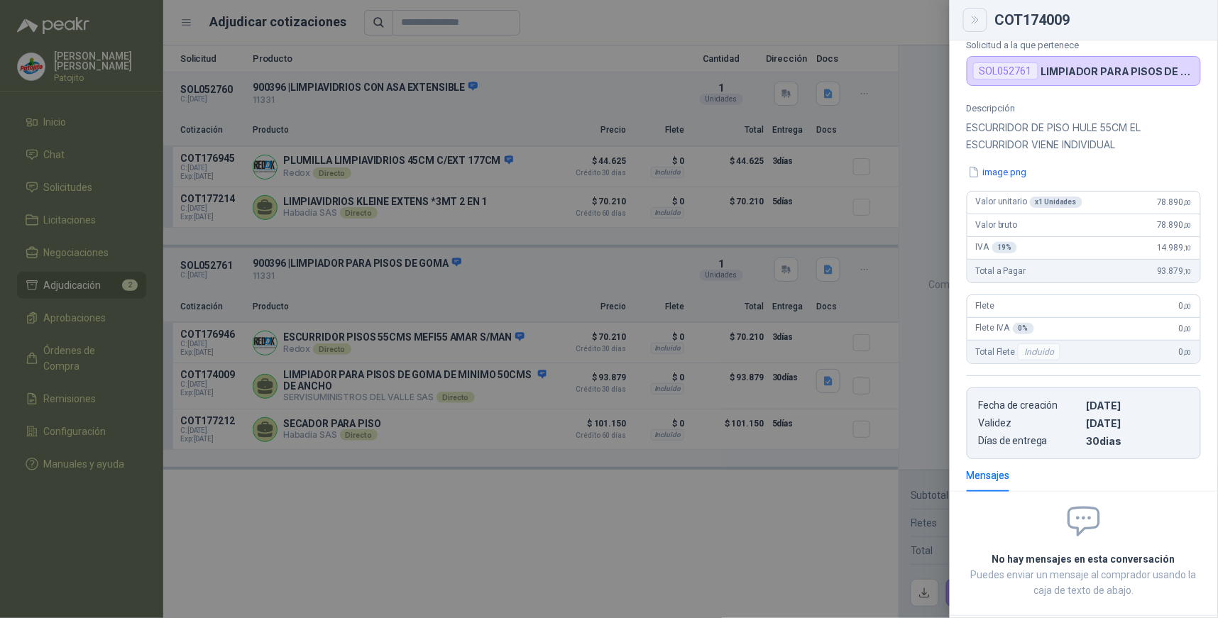
click at [980, 18] on icon "Close" at bounding box center [975, 20] width 12 height 12
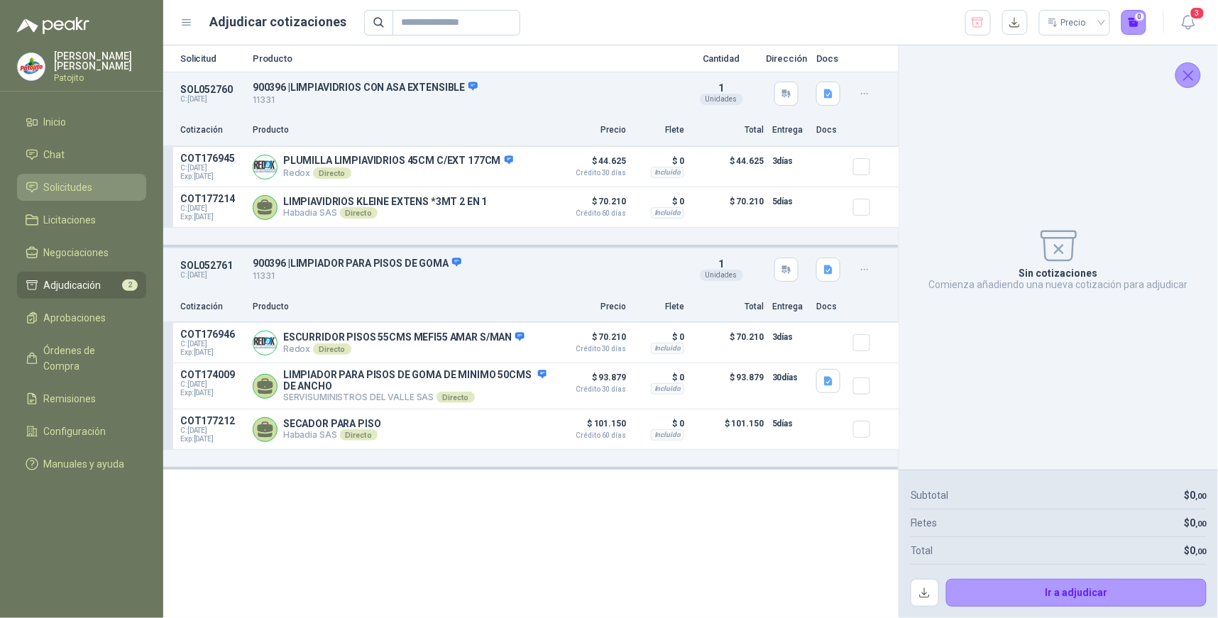
click at [89, 187] on span "Solicitudes" at bounding box center [68, 188] width 49 height 16
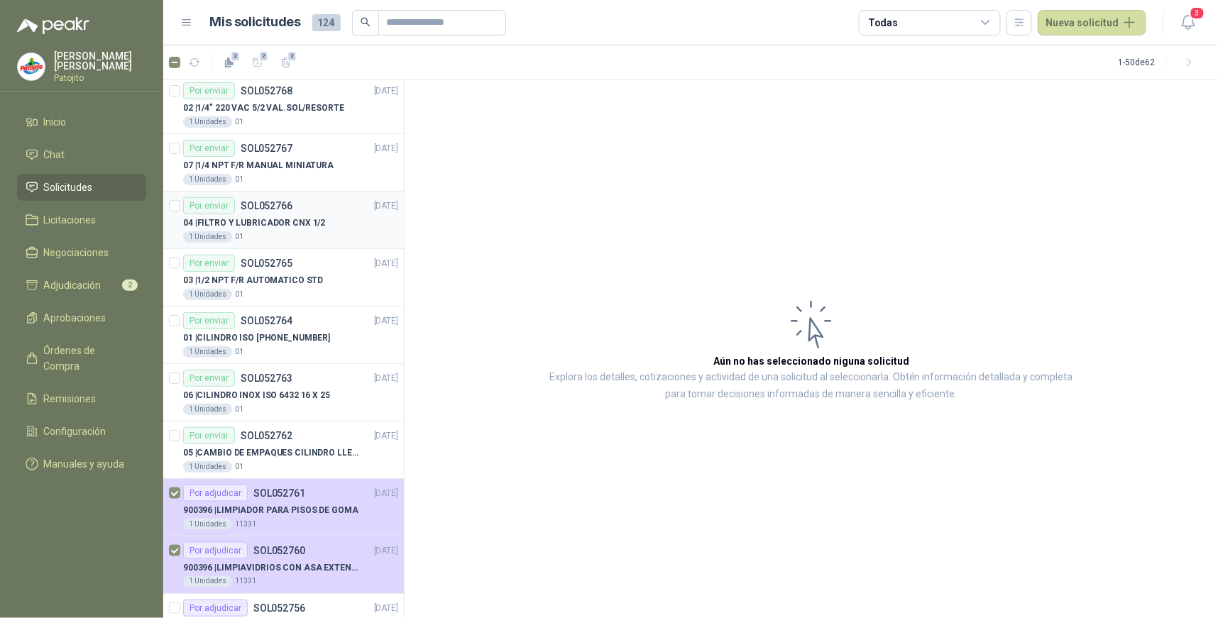
scroll to position [2357, 0]
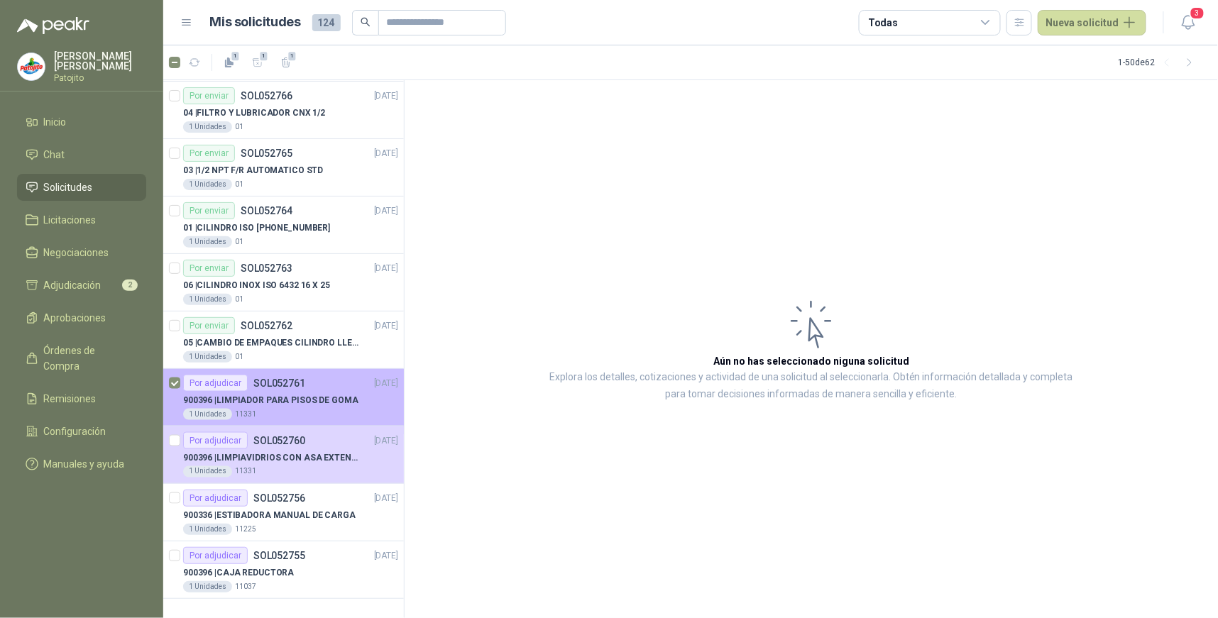
click at [293, 395] on p "900396 | LIMPIADOR PARA PISOS DE GOMA" at bounding box center [270, 400] width 175 height 13
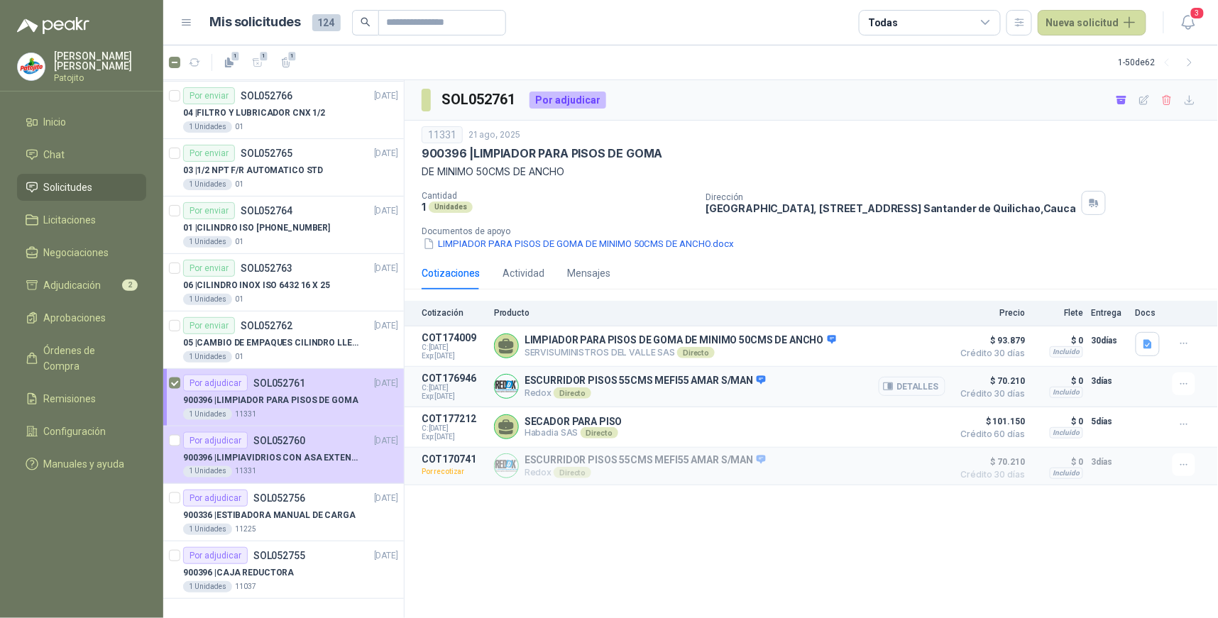
click at [918, 390] on button "Detalles" at bounding box center [911, 386] width 67 height 19
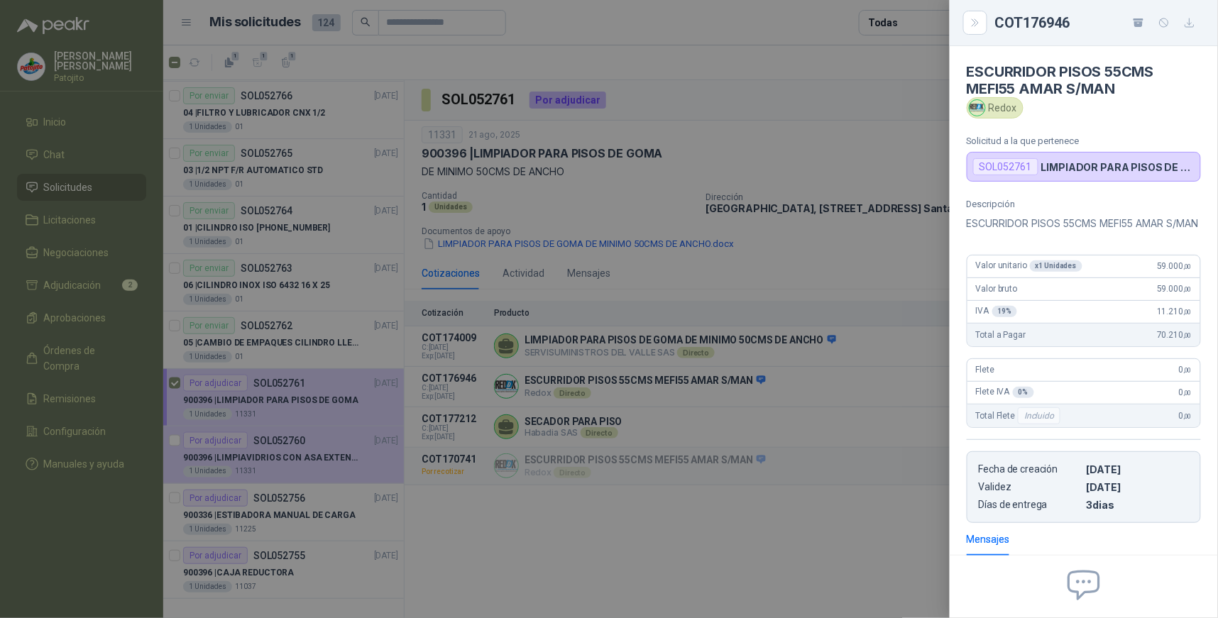
drag, startPoint x: 974, startPoint y: 23, endPoint x: 980, endPoint y: 30, distance: 9.1
click at [974, 24] on icon "Close" at bounding box center [975, 23] width 12 height 12
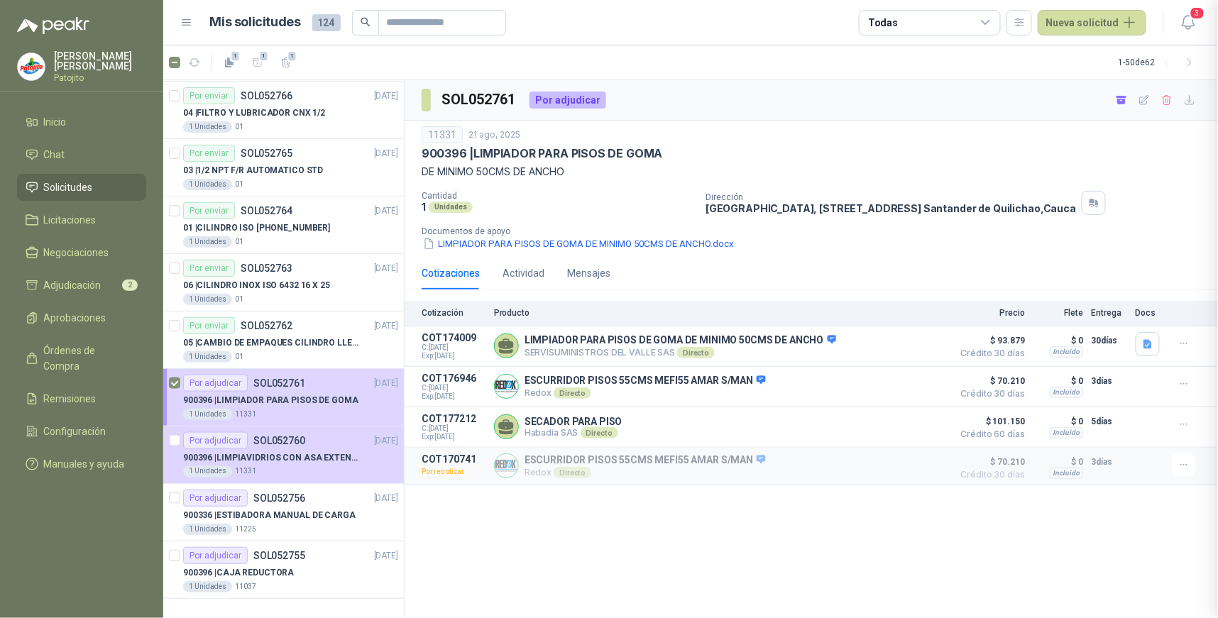
scroll to position [158, 0]
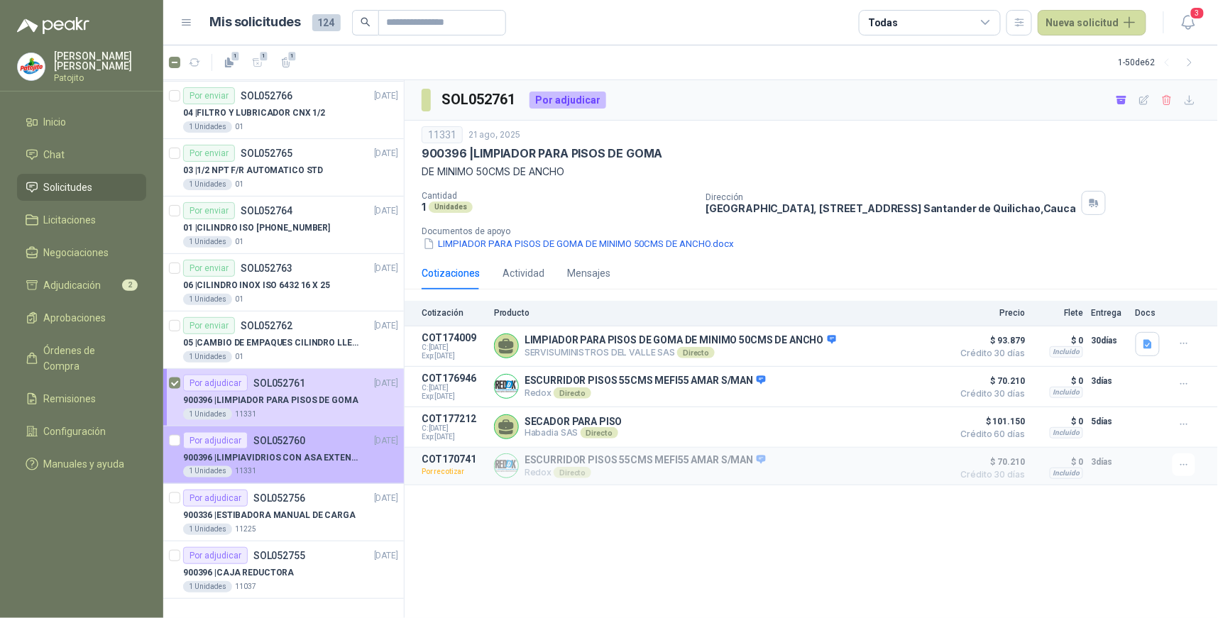
click at [211, 457] on p "900396 | LIMPIAVIDRIOS CON ASA EXTENSIBLE" at bounding box center [271, 457] width 177 height 13
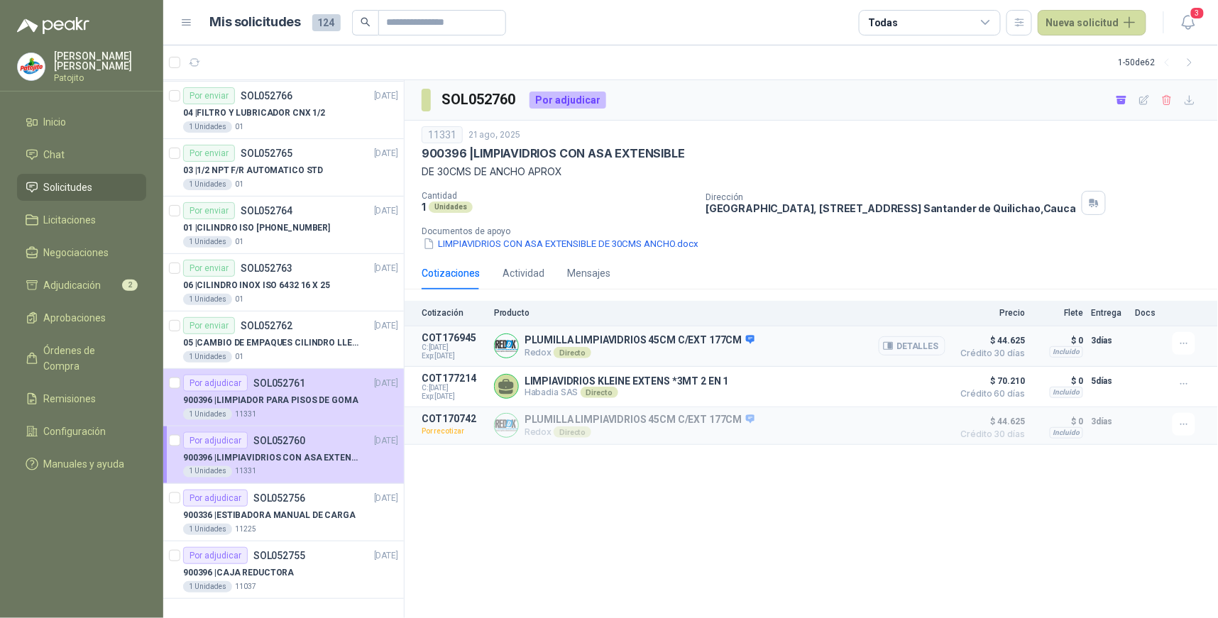
click at [932, 348] on button "Detalles" at bounding box center [911, 345] width 67 height 19
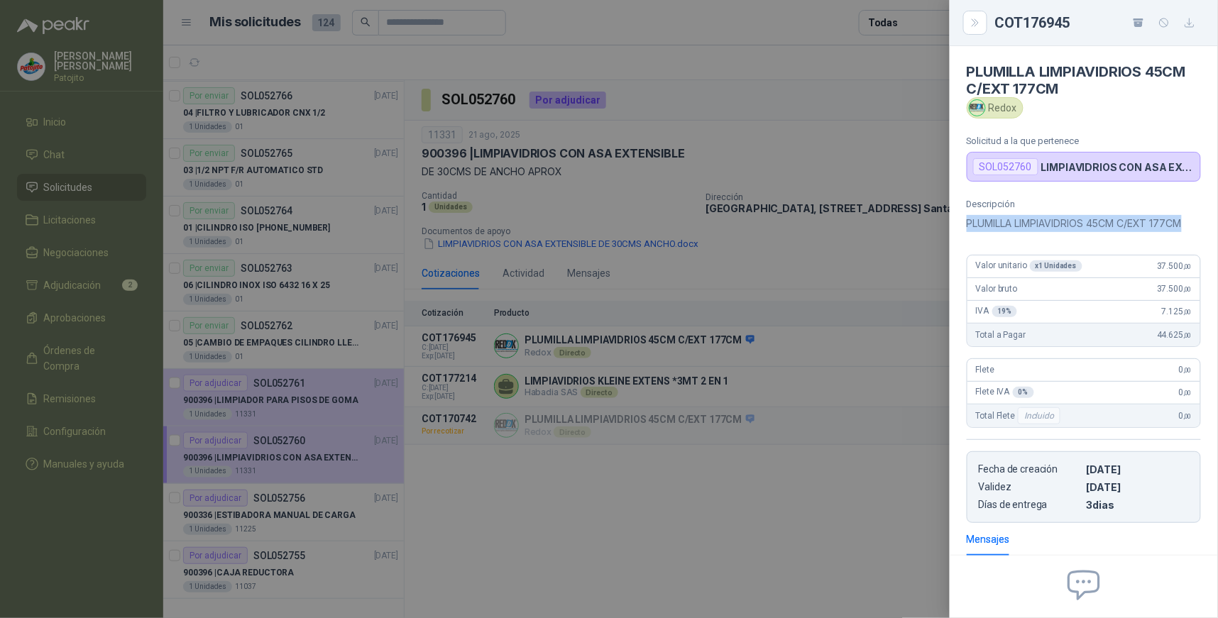
drag, startPoint x: 1188, startPoint y: 222, endPoint x: 968, endPoint y: 218, distance: 220.0
click at [968, 218] on p "PLUMILLA LIMPIAVIDRIOS 45CM C/EXT 177CM" at bounding box center [1083, 223] width 234 height 17
copy p "PLUMILLA LIMPIAVIDRIOS 45CM C/EXT 177CM"
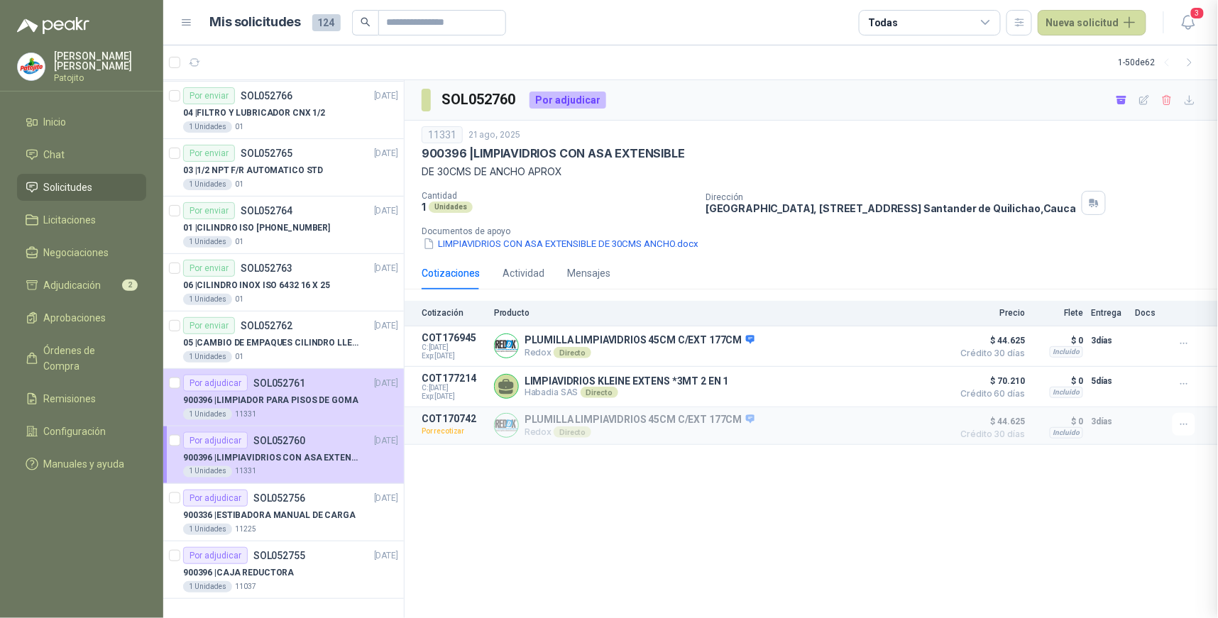
scroll to position [142, 0]
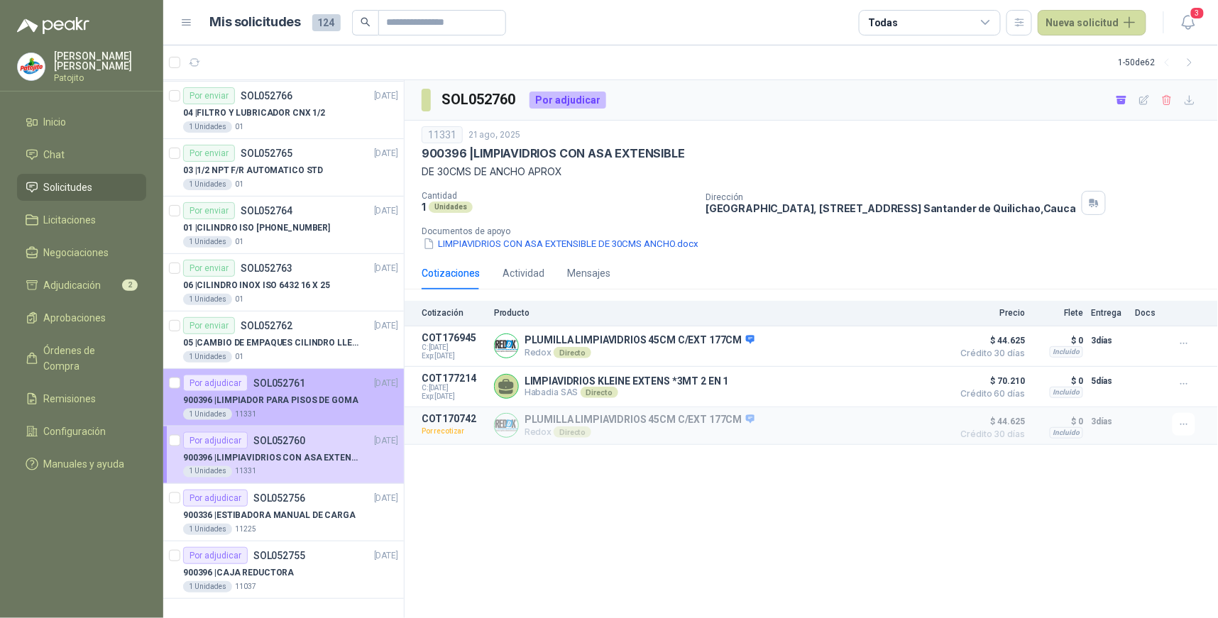
click at [324, 419] on div "1 Unidades 11331" at bounding box center [290, 414] width 215 height 11
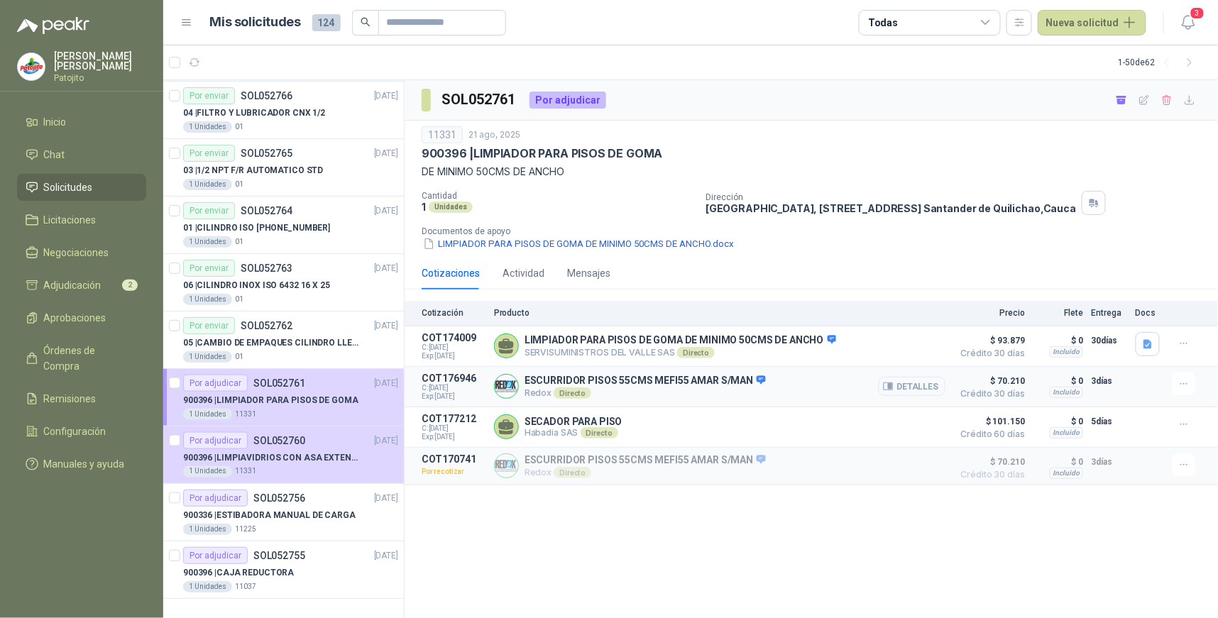
click at [919, 385] on button "Detalles" at bounding box center [911, 386] width 67 height 19
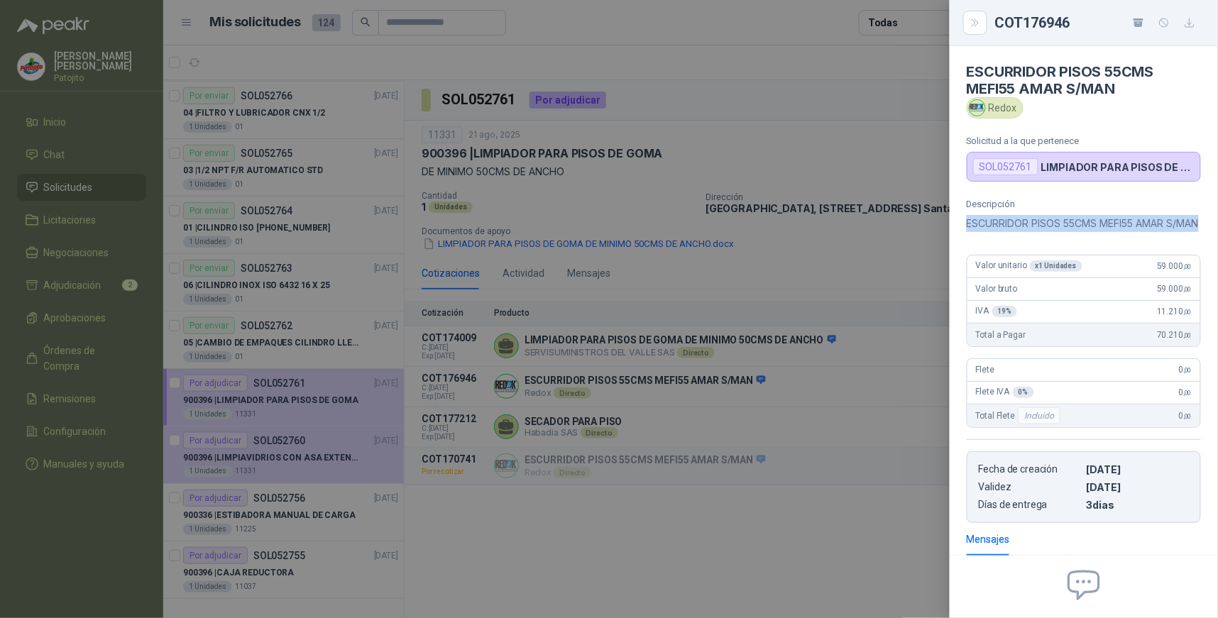
drag, startPoint x: 1006, startPoint y: 243, endPoint x: 966, endPoint y: 222, distance: 45.7
click at [966, 222] on div "Descripción ESCURRIDOR PISOS 55CMS MEFI55 AMAR S/MAN Valor unitario x 1 Unidade…" at bounding box center [1083, 361] width 268 height 324
copy p "ESCURRIDOR PISOS 55CMS MEFI55 AMAR S/MAN"
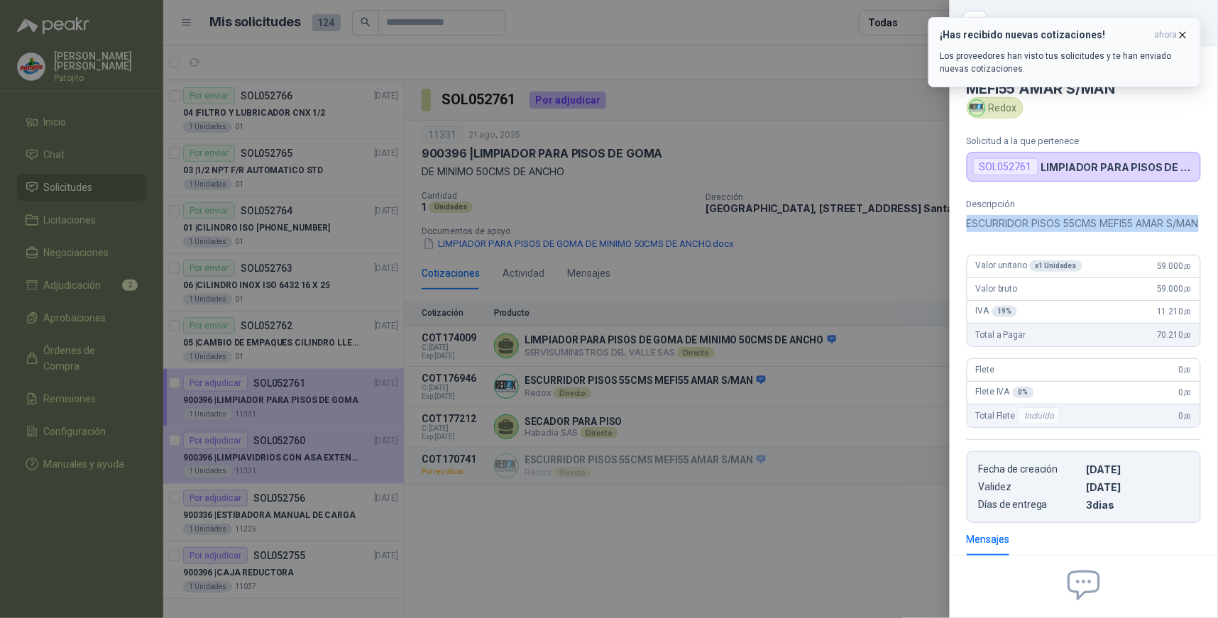
click at [1040, 54] on p "Los proveedores han visto tus solicitudes y te han enviado nuevas cotizaciones." at bounding box center [1064, 63] width 248 height 26
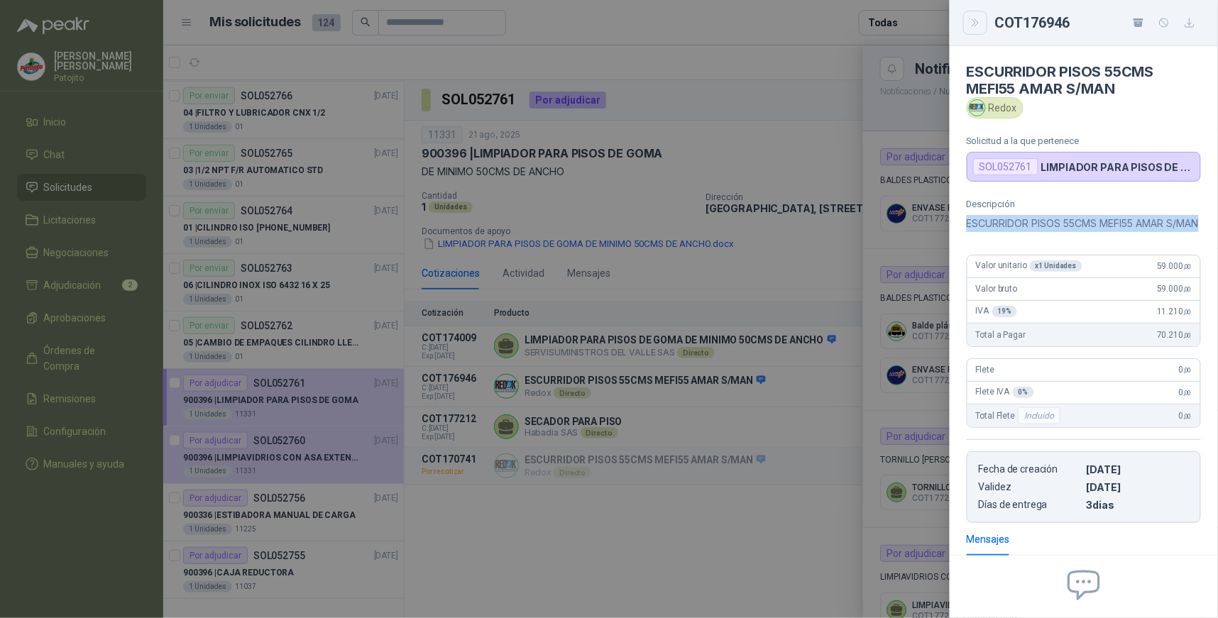
click at [971, 25] on icon "Close" at bounding box center [975, 23] width 12 height 12
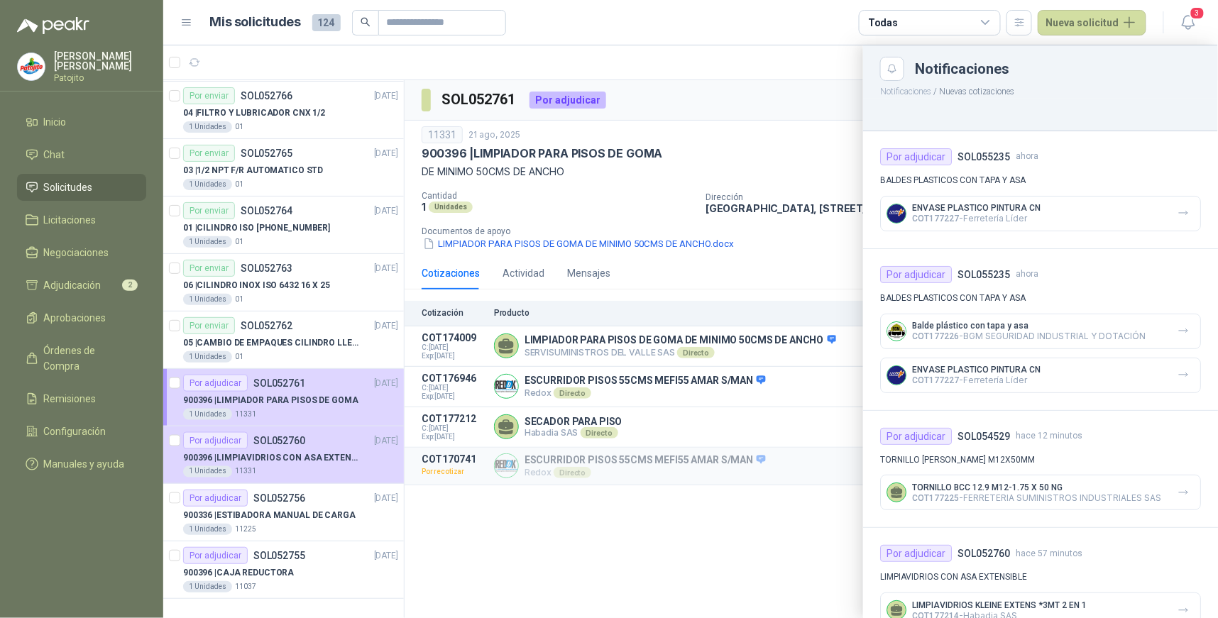
click at [990, 21] on icon at bounding box center [985, 22] width 13 height 13
